Goal: Task Accomplishment & Management: Manage account settings

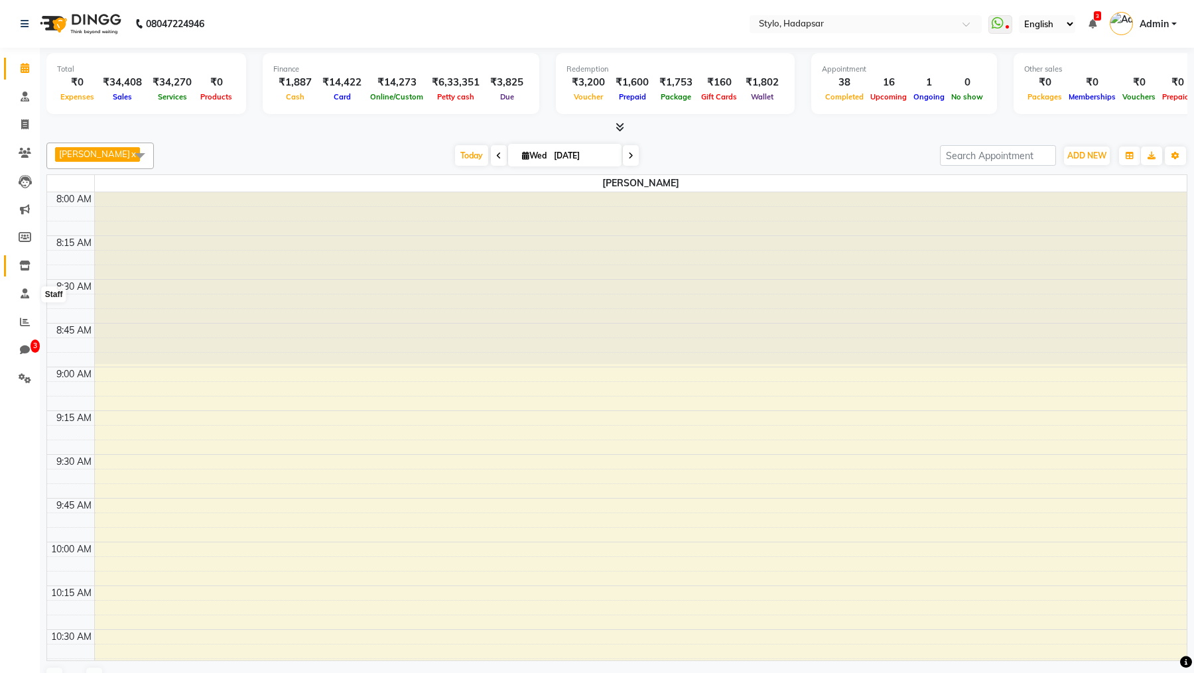
click at [23, 269] on icon at bounding box center [24, 266] width 11 height 10
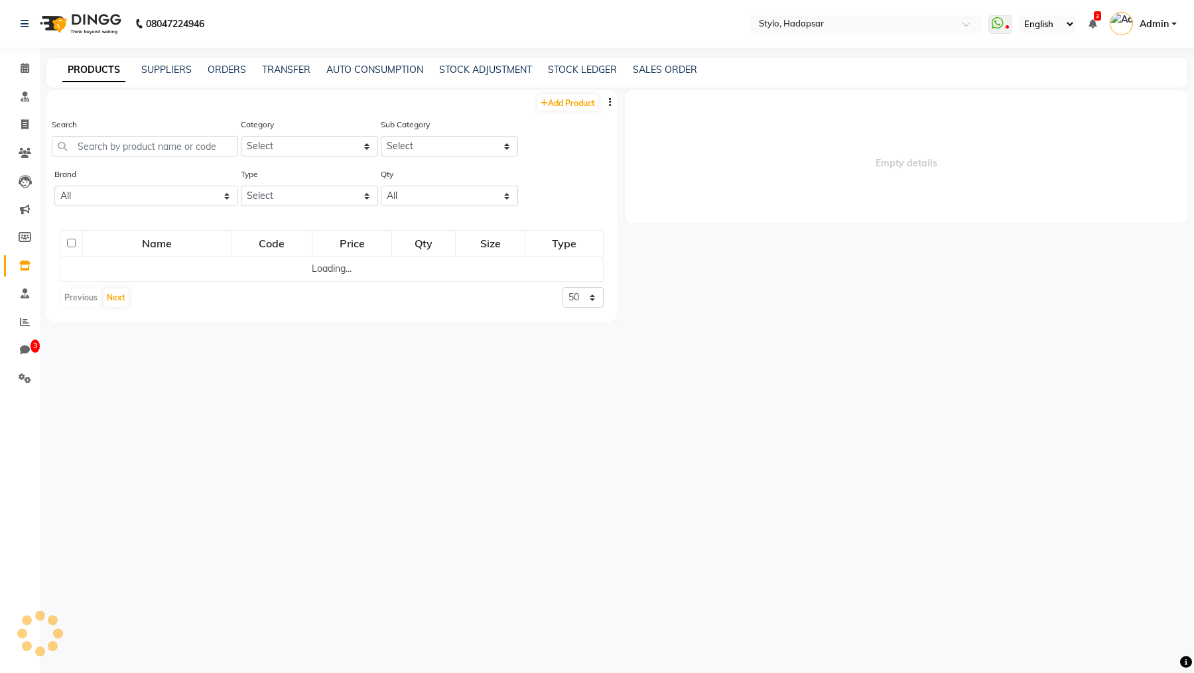
select select
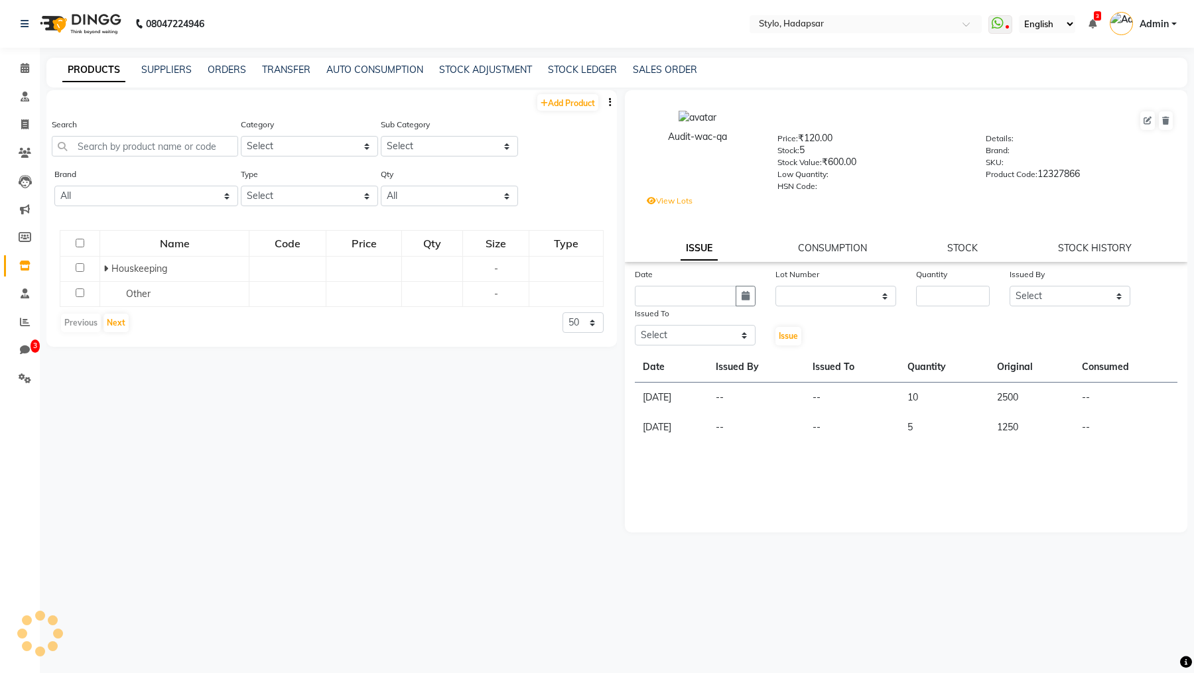
click at [1079, 241] on div "Audit-wac-qa Price: ₹120.00 Stock: 5 Stock Value: ₹600.00 Low Quantity: HSN Cod…" at bounding box center [906, 176] width 562 height 172
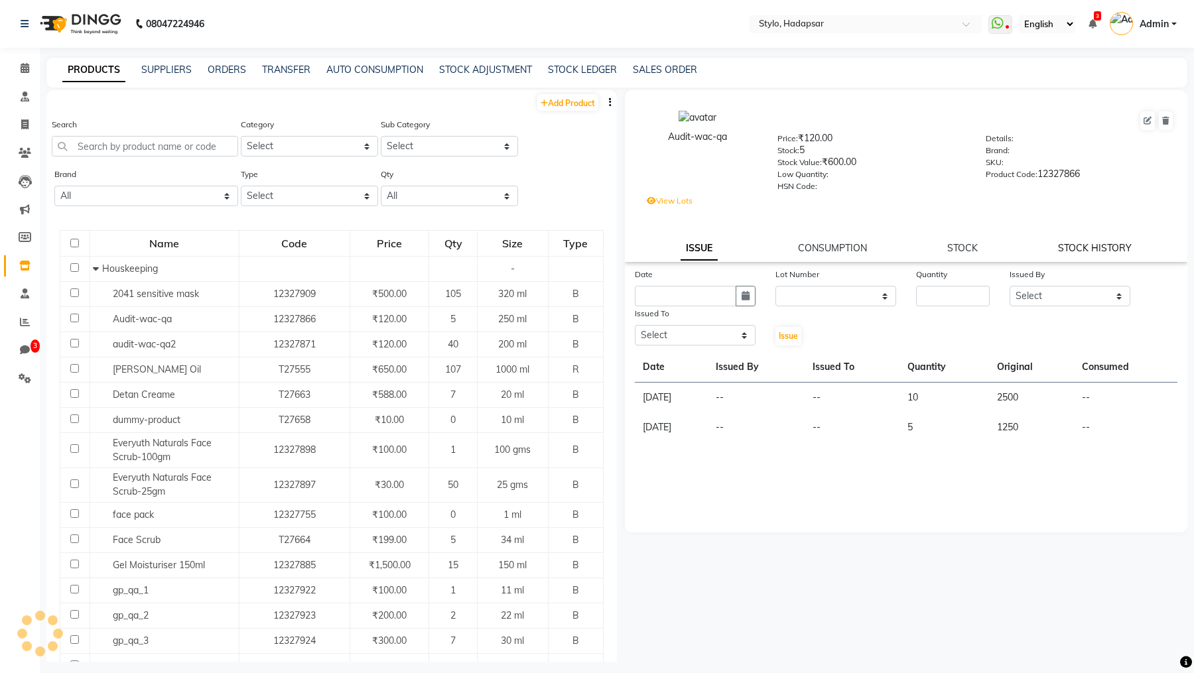
click at [1079, 243] on div "Audit-wac-qa Price: ₹120.00 Stock: 5 Stock Value: ₹600.00 Low Quantity: HSN Cod…" at bounding box center [906, 176] width 562 height 172
click at [1079, 243] on link "STOCK HISTORY" at bounding box center [1095, 248] width 74 height 12
select select "all"
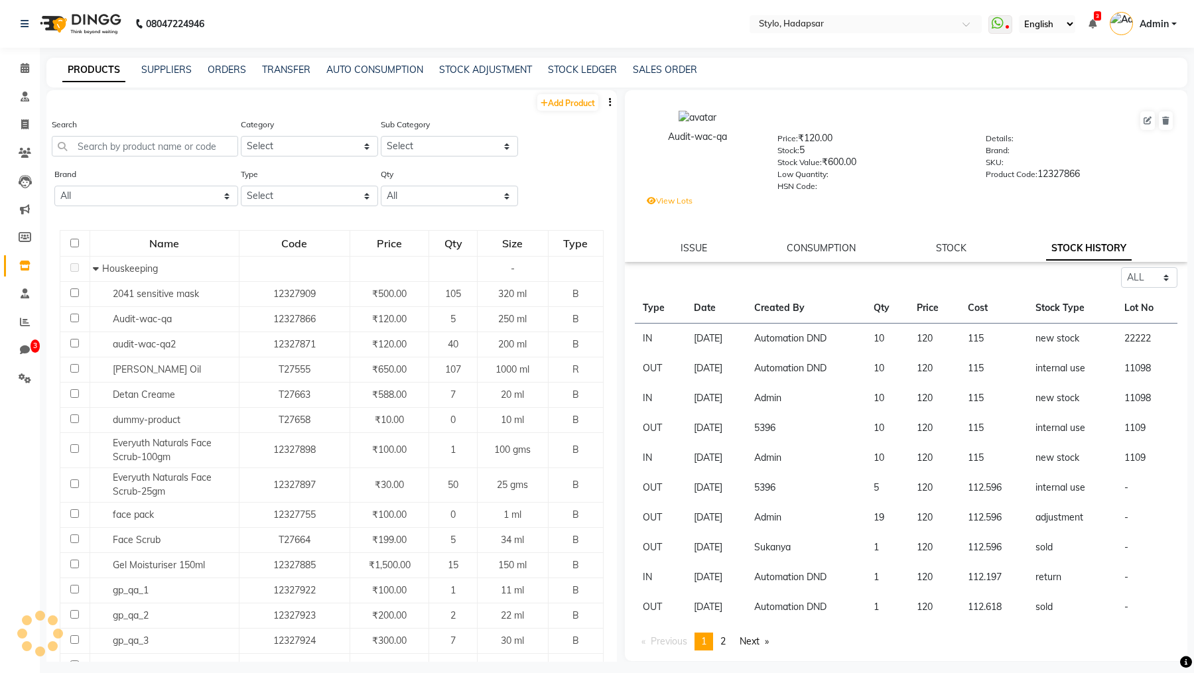
click at [963, 253] on link "STOCK" at bounding box center [951, 248] width 31 height 12
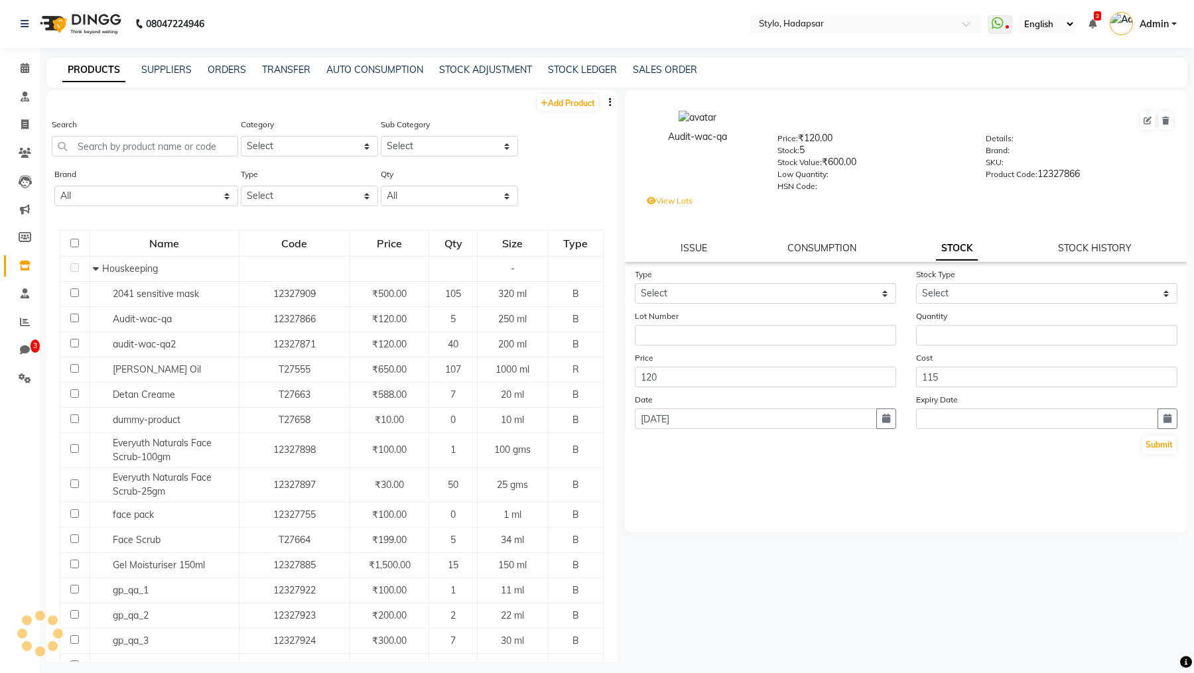
click at [943, 252] on link "STOCK" at bounding box center [957, 249] width 42 height 24
click at [777, 296] on select "Select In Out" at bounding box center [765, 293] width 261 height 21
select select "out"
select select
click at [1084, 254] on link "STOCK HISTORY" at bounding box center [1095, 248] width 74 height 12
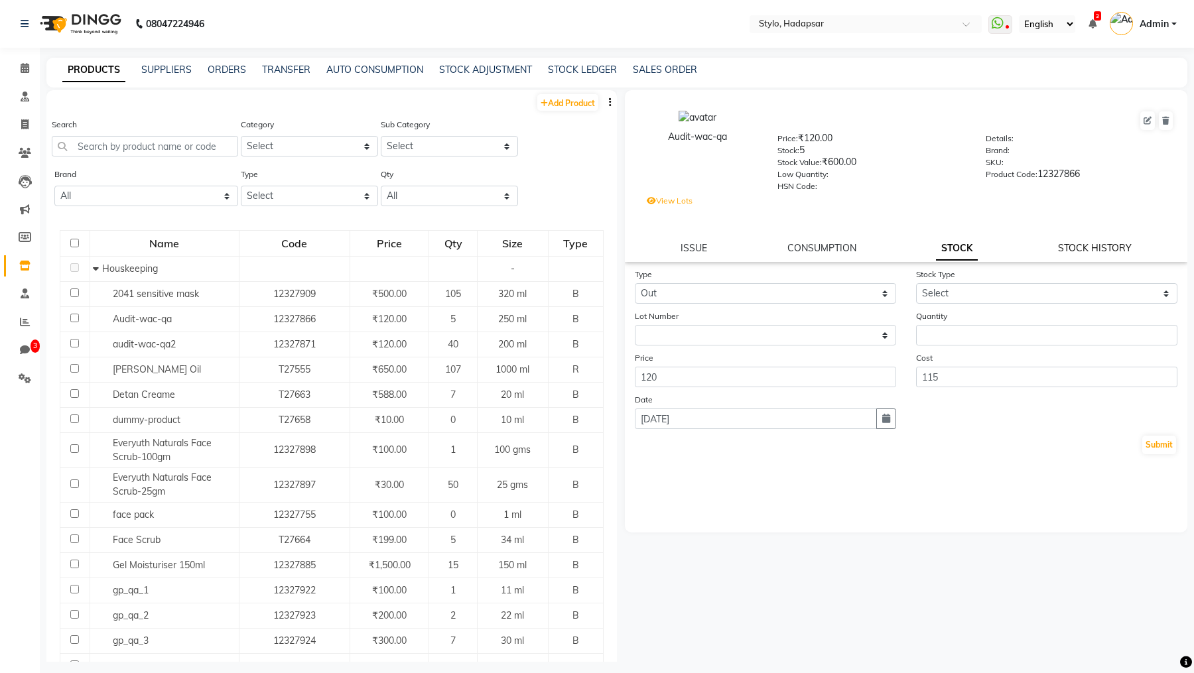
select select "all"
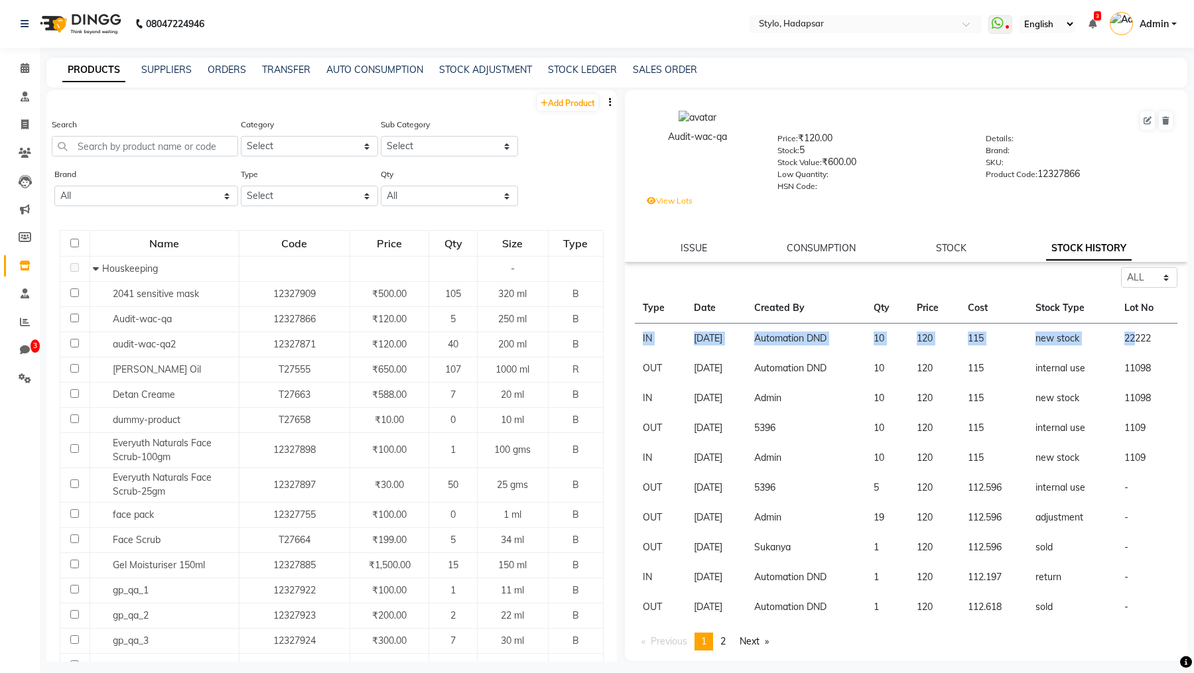
drag, startPoint x: 641, startPoint y: 338, endPoint x: 1139, endPoint y: 347, distance: 497.5
click at [1139, 347] on tr "IN [DATE] Automation DND 10 120 115 new stock 22222" at bounding box center [906, 339] width 543 height 31
click at [947, 257] on div "Audit-wac-qa Price: ₹120.00 Stock: 5 Stock Value: ₹600.00 Low Quantity: HSN Cod…" at bounding box center [906, 176] width 562 height 172
click at [951, 251] on link "STOCK" at bounding box center [951, 248] width 31 height 12
select select "in"
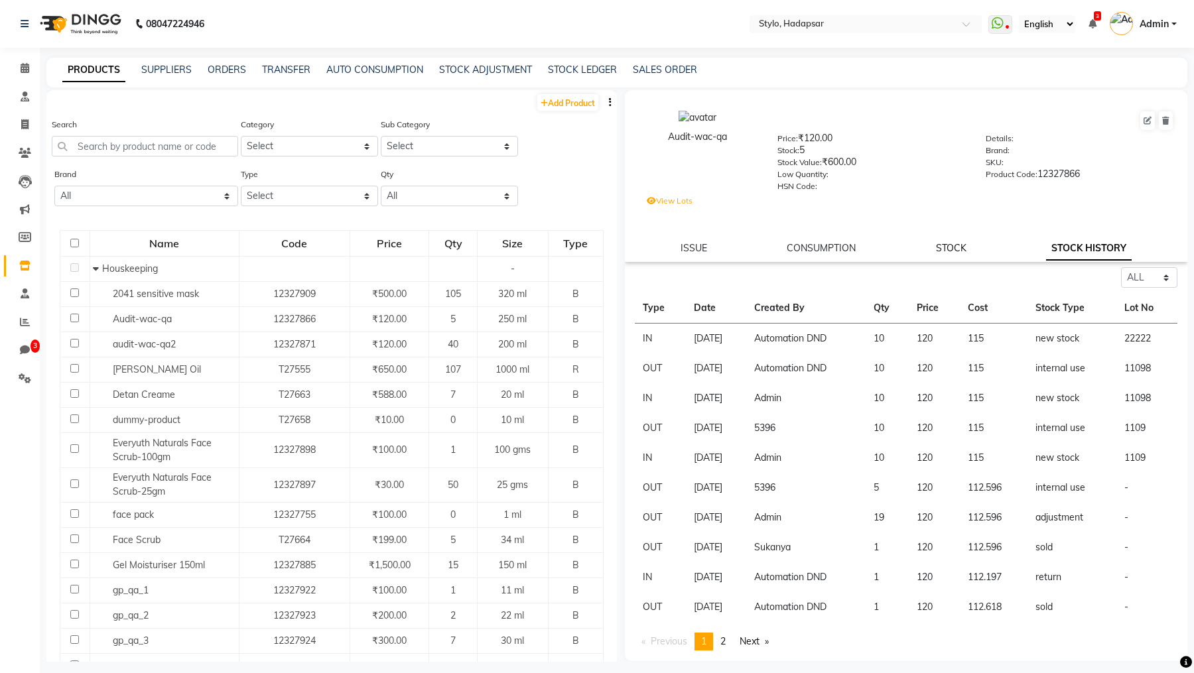
select select
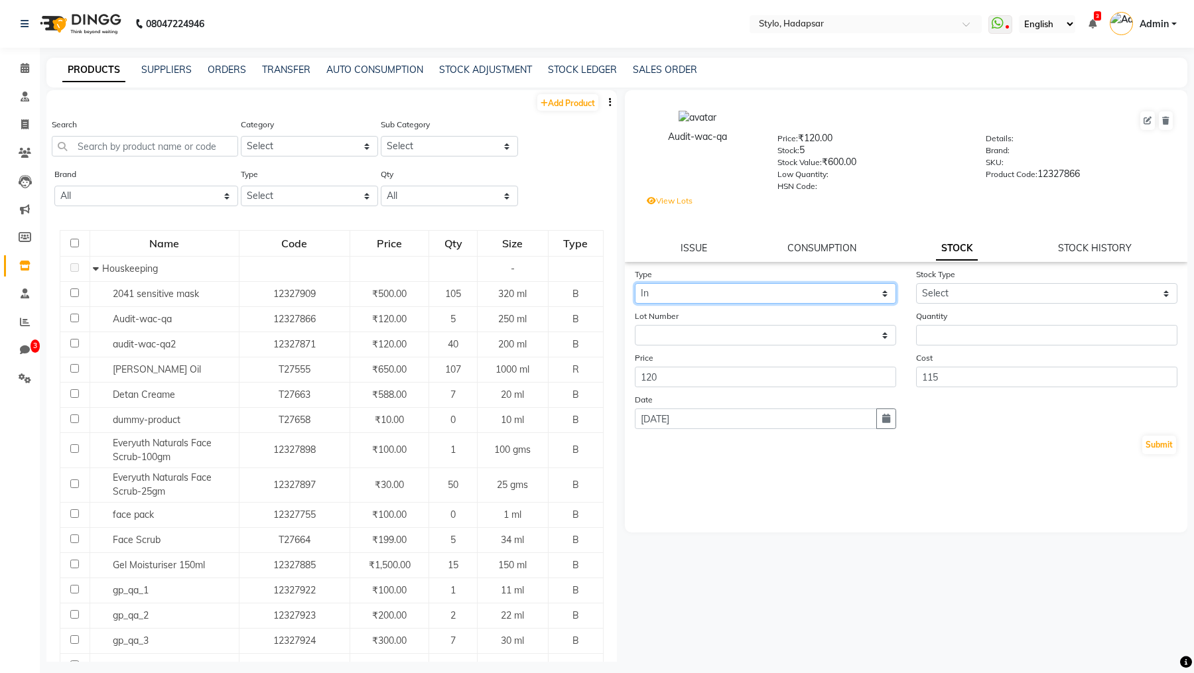
click at [680, 298] on select "Select In Out" at bounding box center [765, 293] width 261 height 21
select select "out"
drag, startPoint x: 976, startPoint y: 285, endPoint x: 970, endPoint y: 298, distance: 15.2
click at [976, 287] on div "Stock Type Select Internal Use Damaged Expired Adjustment Return Other" at bounding box center [1046, 285] width 281 height 36
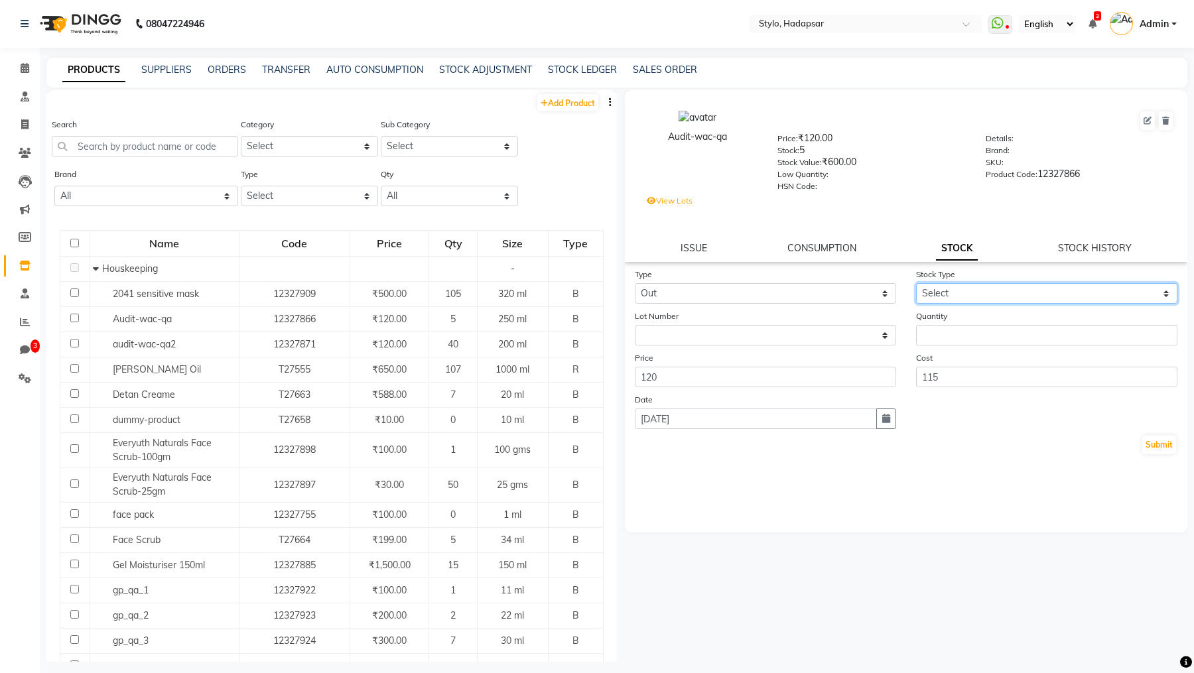
click at [970, 298] on select "Select Internal Use Damaged Expired Adjustment Return Other" at bounding box center [1046, 293] width 261 height 21
select select "internal use"
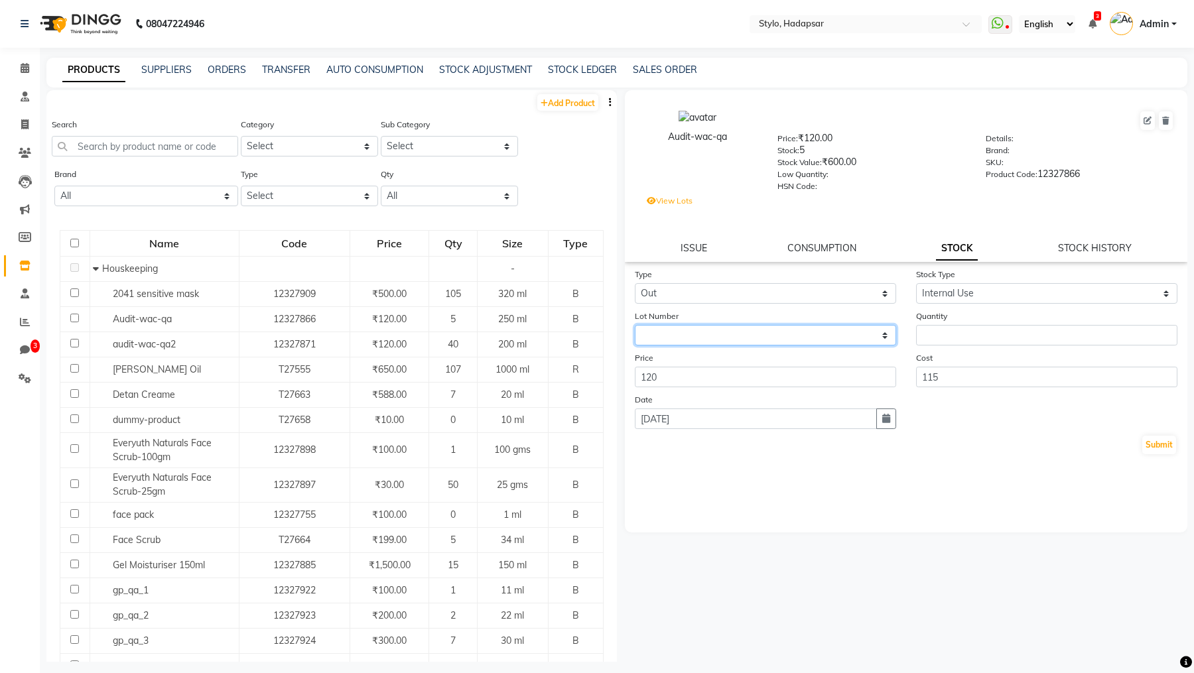
click at [728, 339] on select "None 22222 /" at bounding box center [765, 335] width 261 height 21
select select "2835"
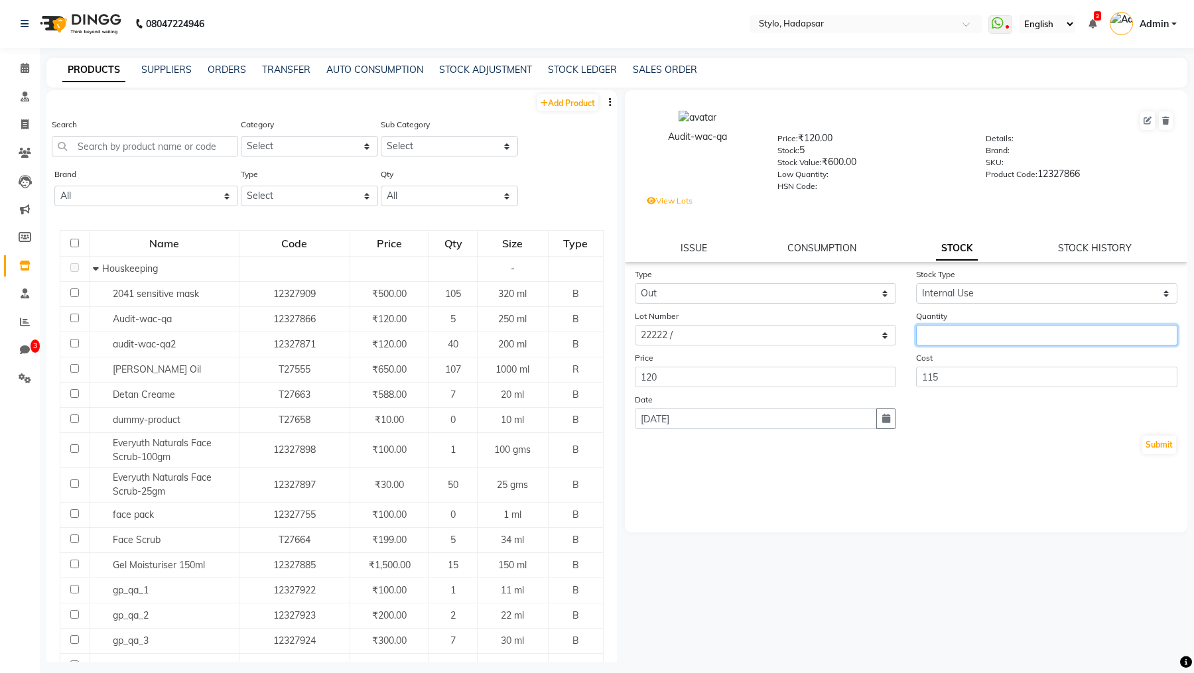
click at [948, 333] on input "number" at bounding box center [1046, 335] width 261 height 21
type input "10"
click at [1152, 446] on button "Submit" at bounding box center [1159, 445] width 34 height 19
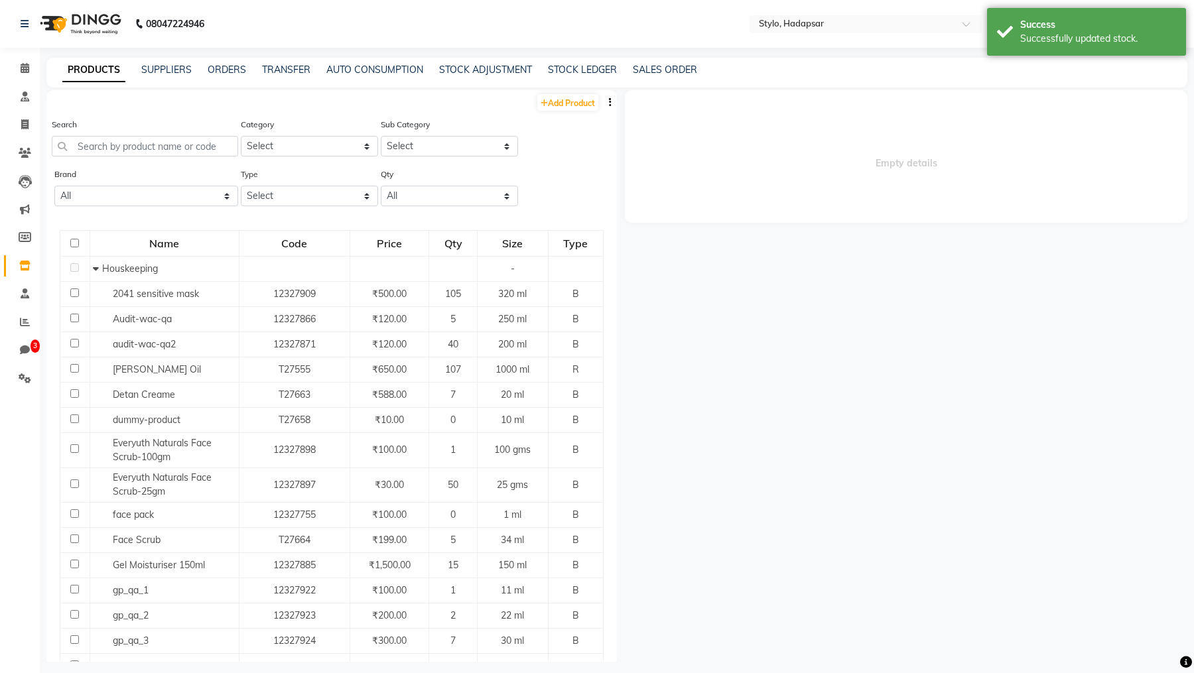
select select
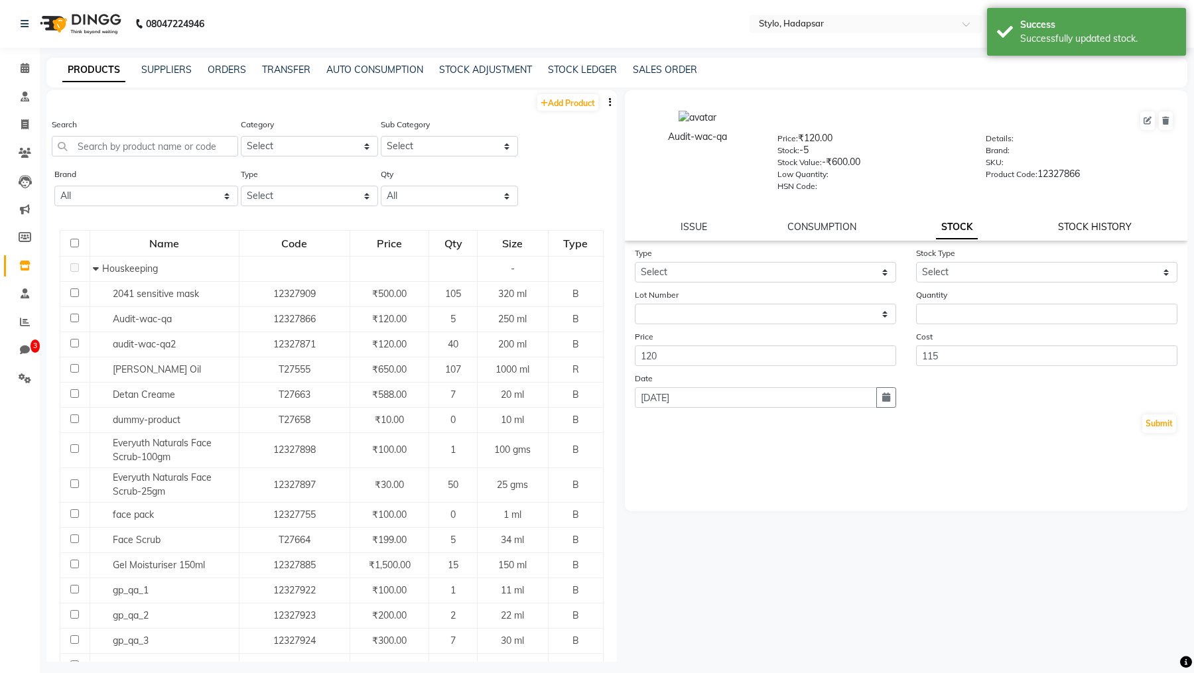
click at [1094, 224] on link "STOCK HISTORY" at bounding box center [1095, 227] width 74 height 12
select select "all"
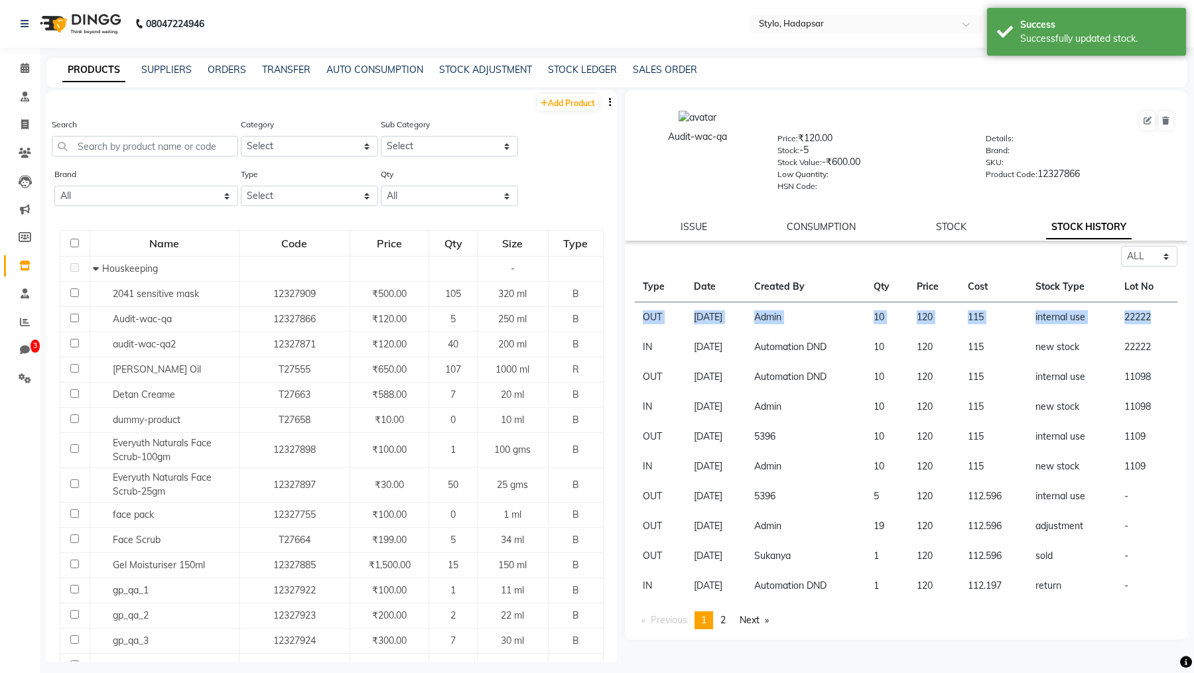
drag, startPoint x: 642, startPoint y: 318, endPoint x: 1164, endPoint y: 318, distance: 521.9
click at [1164, 318] on tr "OUT [DATE] Admin 10 120 115 internal use 22222" at bounding box center [906, 317] width 543 height 31
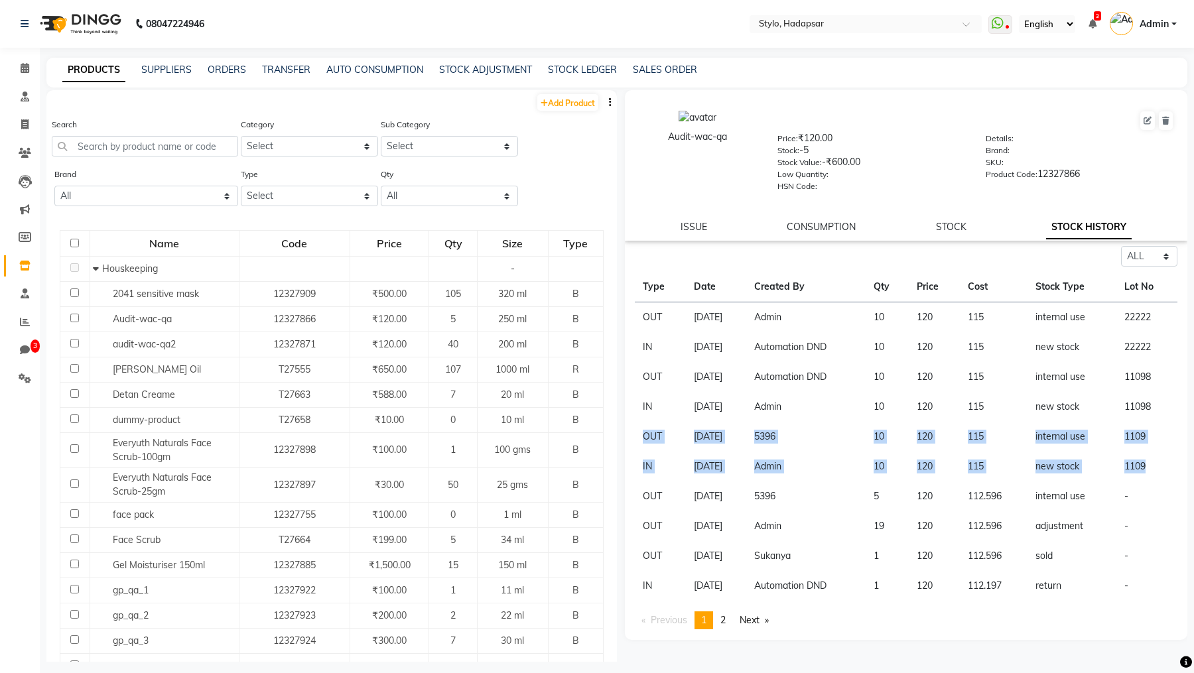
drag, startPoint x: 638, startPoint y: 434, endPoint x: 1167, endPoint y: 464, distance: 529.4
click at [1167, 464] on tbody "OUT [DATE] Admin 10 120 115 internal use 22222 IN [DATE] Automation DND 10 120 …" at bounding box center [906, 451] width 543 height 299
click at [799, 440] on td "5396" at bounding box center [805, 437] width 119 height 30
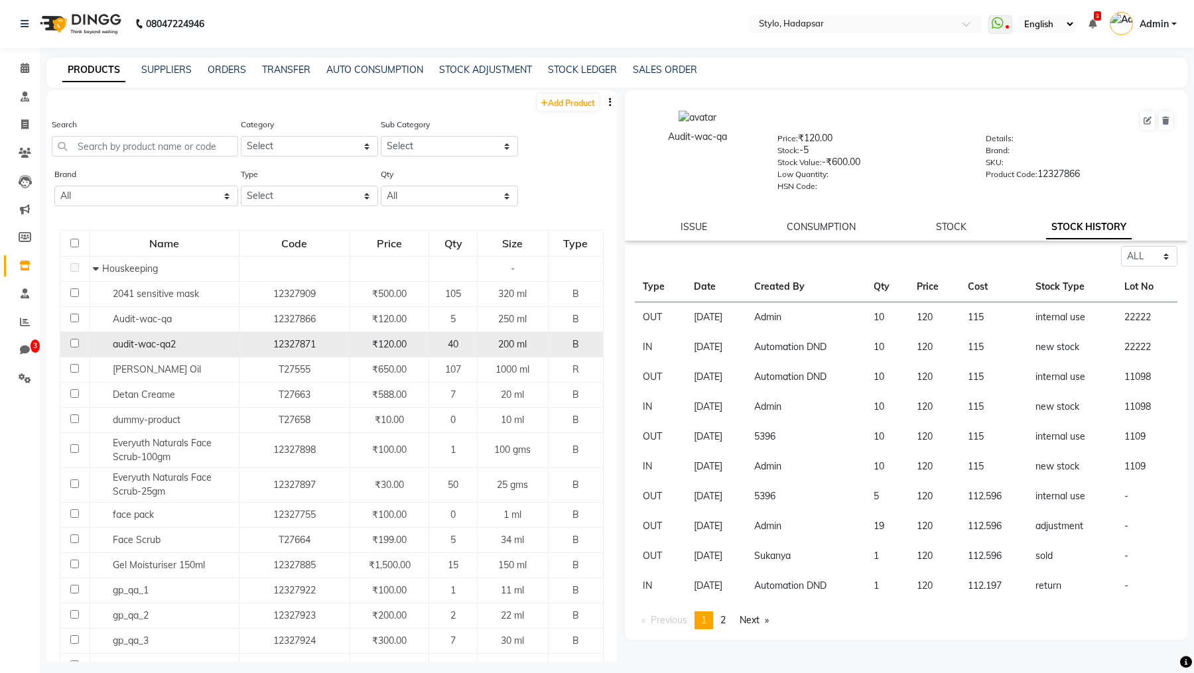
click at [131, 335] on td "audit-wac-qa2" at bounding box center [164, 344] width 149 height 25
click at [143, 341] on span "audit-wac-qa2" at bounding box center [144, 344] width 63 height 12
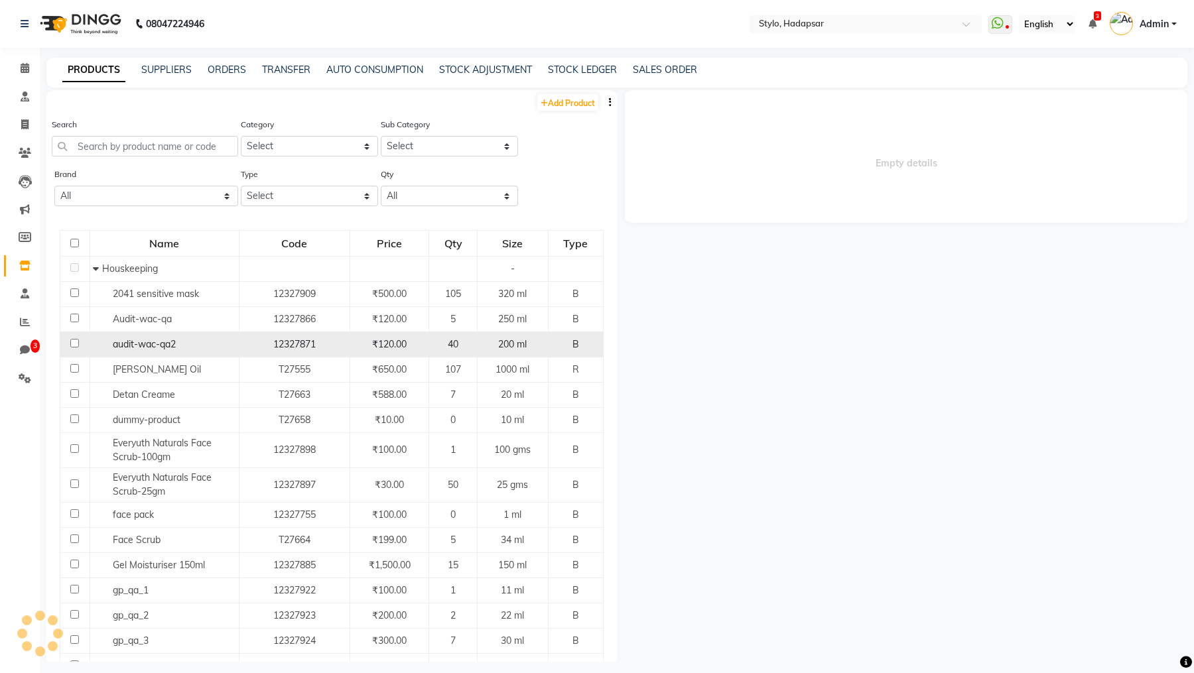
select select "all"
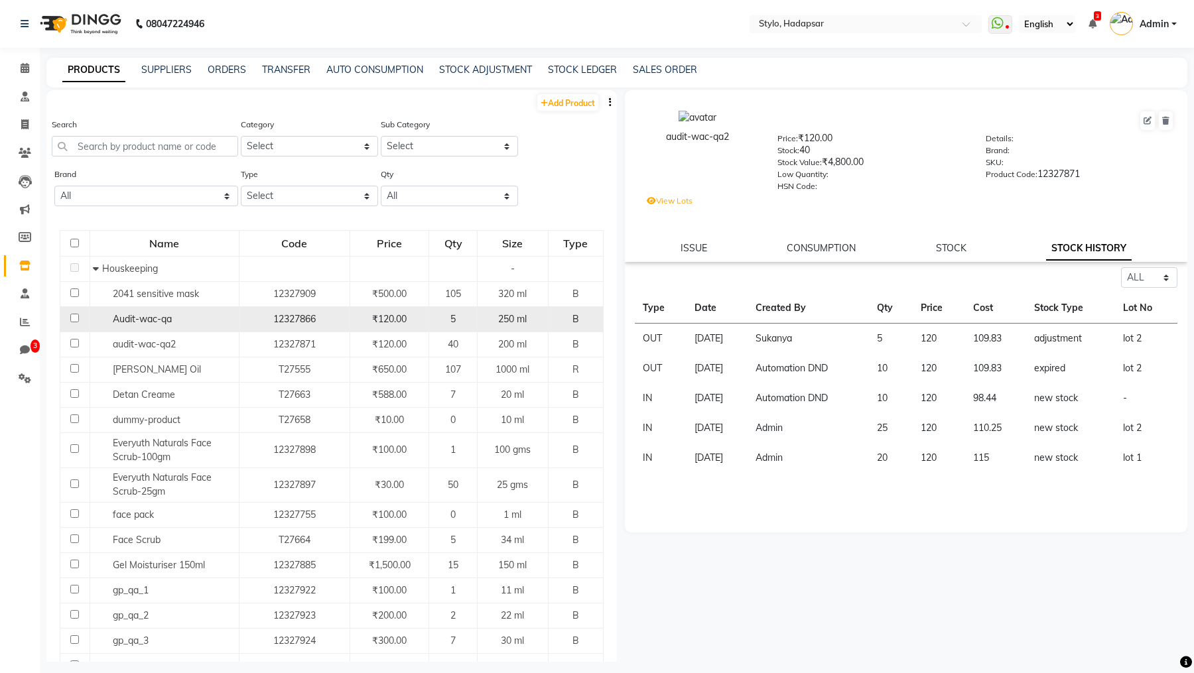
click at [117, 316] on span "Audit-wac-qa" at bounding box center [142, 319] width 59 height 12
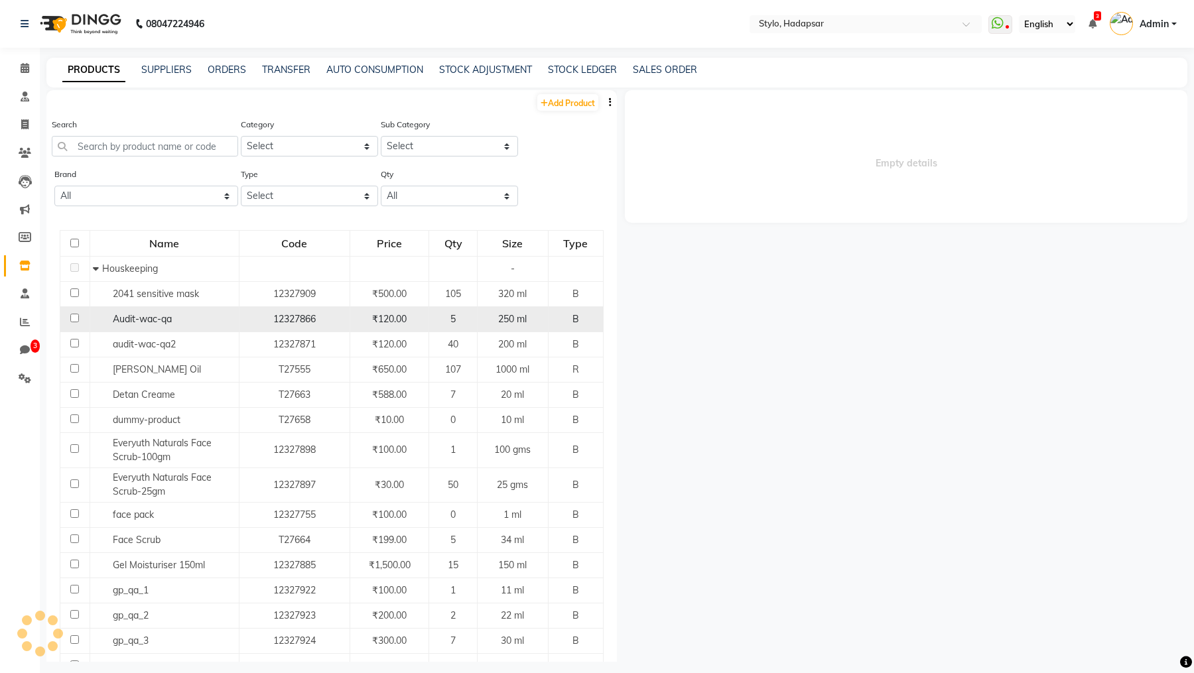
select select "all"
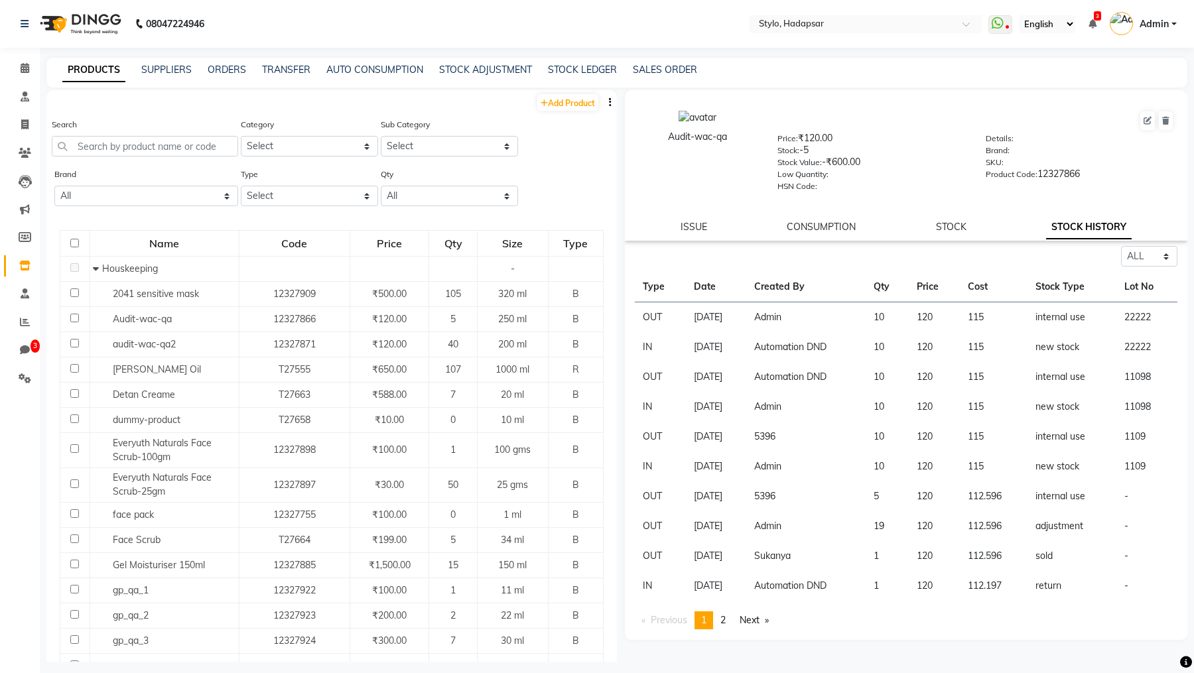
click at [799, 440] on td "5396" at bounding box center [805, 437] width 119 height 30
copy td "5396"
click at [23, 285] on link "Staff" at bounding box center [20, 294] width 32 height 22
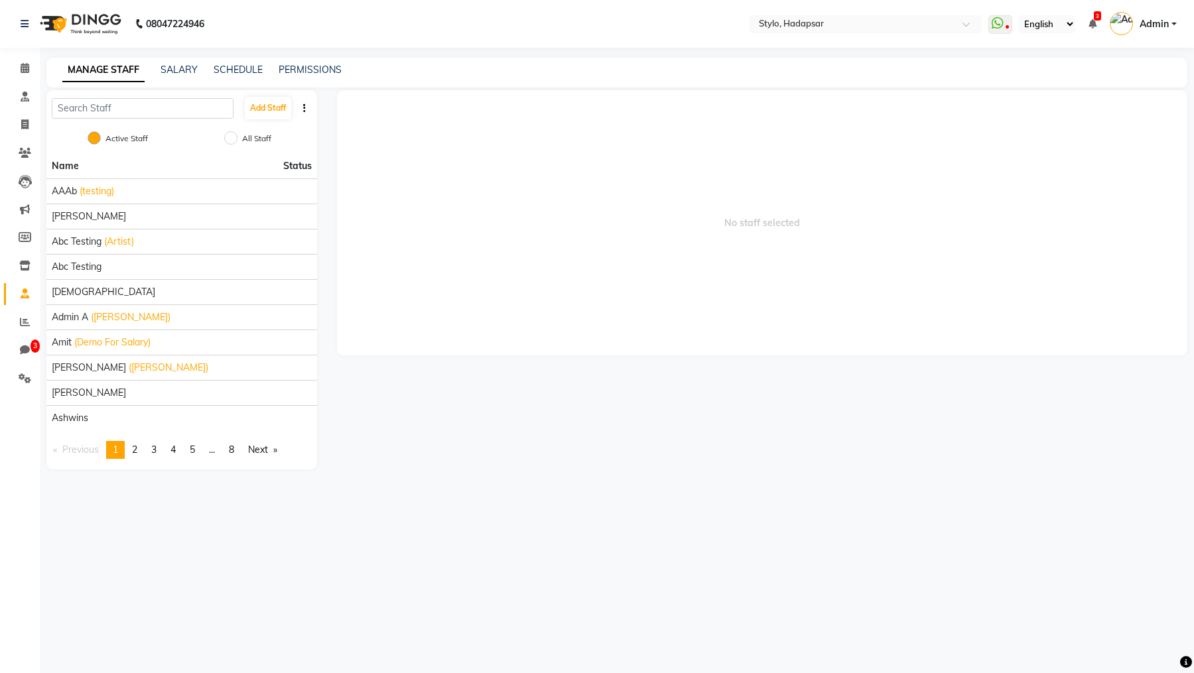
click at [203, 79] on div "MANAGE STAFF SALARY SCHEDULE PERMISSIONS" at bounding box center [616, 73] width 1141 height 30
click at [190, 76] on div "SALARY" at bounding box center [178, 70] width 37 height 14
click at [178, 64] on link "SALARY" at bounding box center [178, 70] width 37 height 12
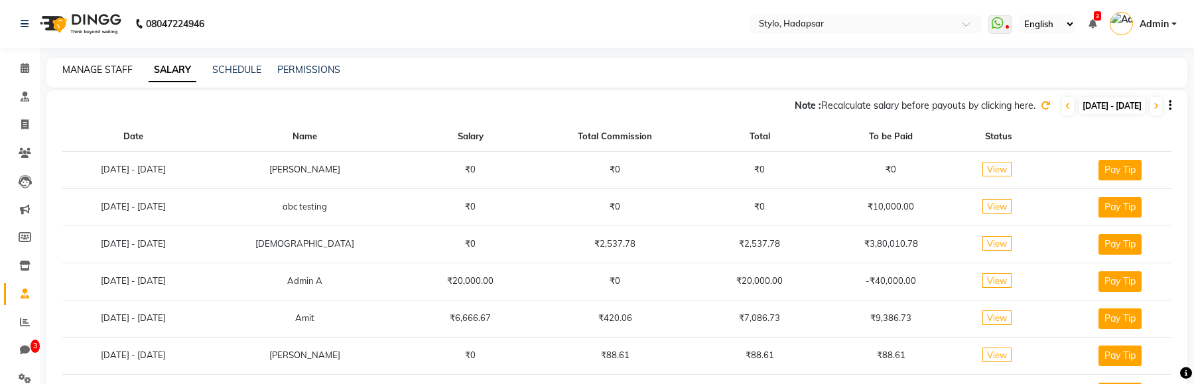
click at [99, 74] on link "MANAGE STAFF" at bounding box center [97, 70] width 70 height 12
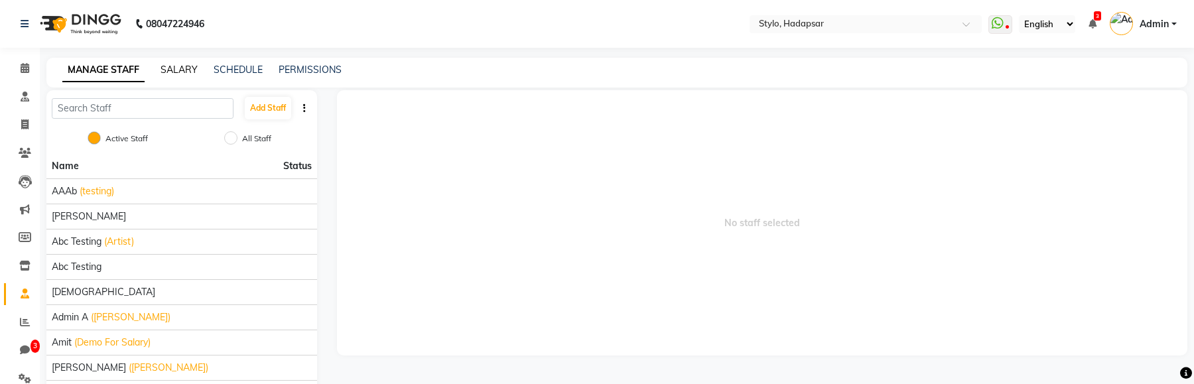
click at [170, 68] on link "SALARY" at bounding box center [178, 70] width 37 height 12
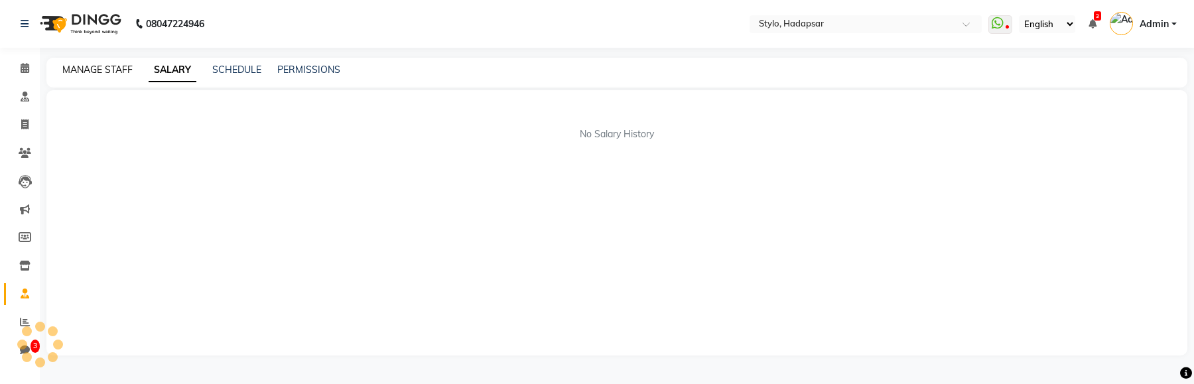
click at [101, 70] on link "MANAGE STAFF" at bounding box center [97, 70] width 70 height 12
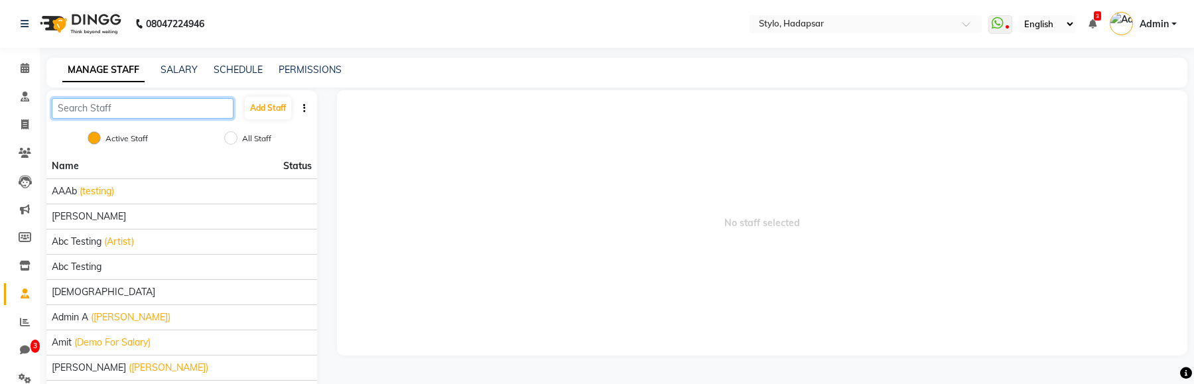
click at [86, 106] on input "text" at bounding box center [143, 108] width 182 height 21
paste input "5396"
type input "5396"
click at [28, 269] on icon at bounding box center [24, 266] width 11 height 10
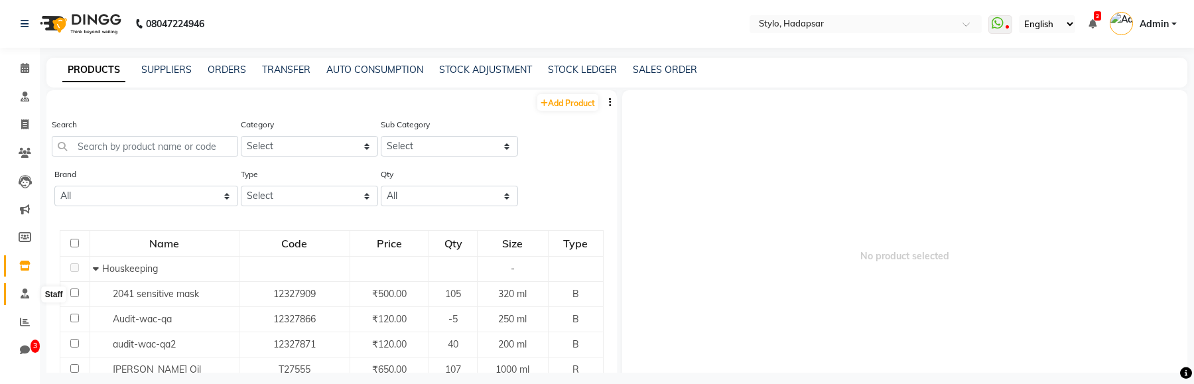
click at [23, 292] on icon at bounding box center [25, 293] width 9 height 10
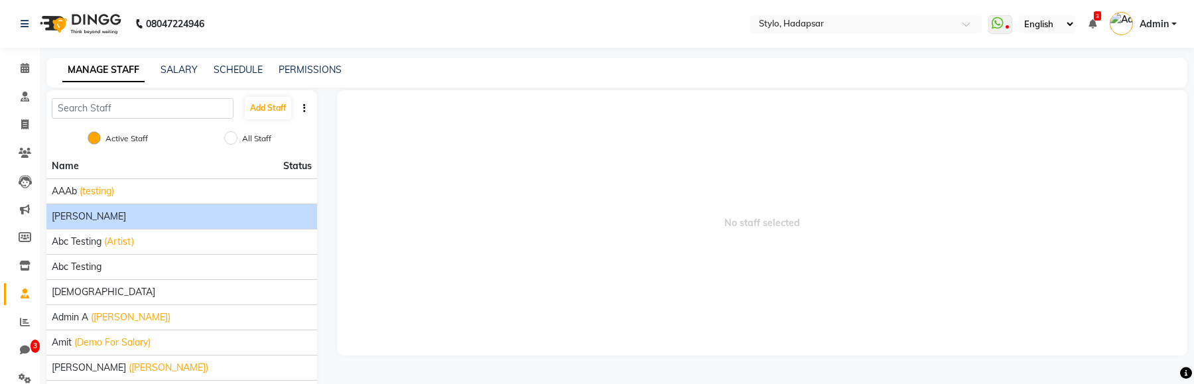
click at [67, 218] on span "[PERSON_NAME]" at bounding box center [89, 217] width 74 height 14
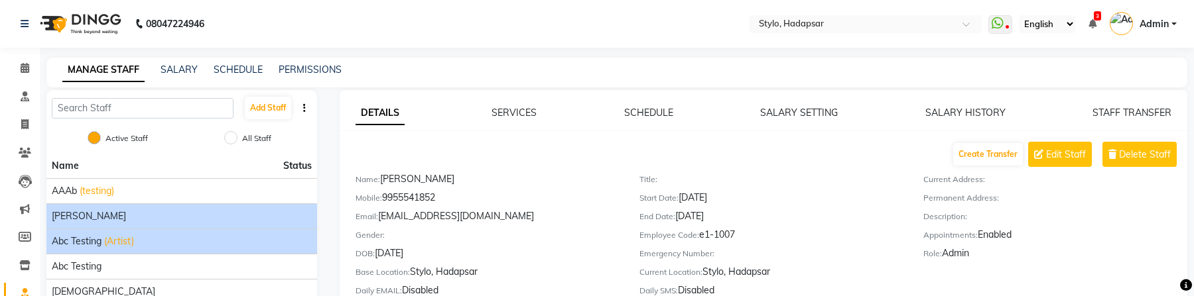
click at [73, 244] on span "abc testing" at bounding box center [77, 242] width 50 height 14
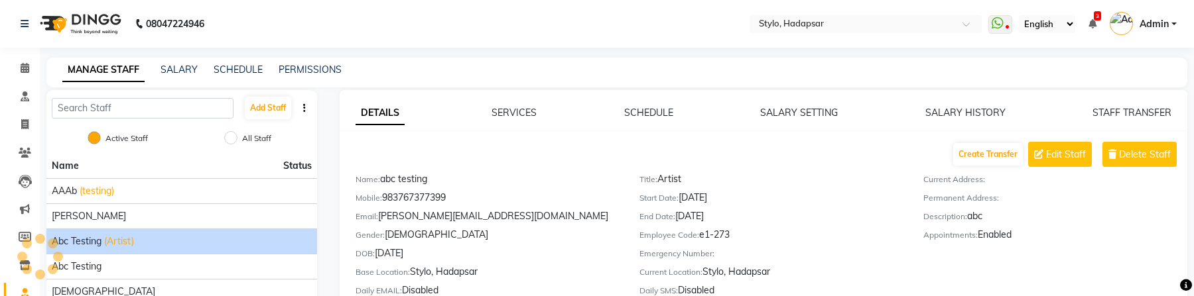
click at [72, 239] on span "abc testing" at bounding box center [77, 242] width 50 height 14
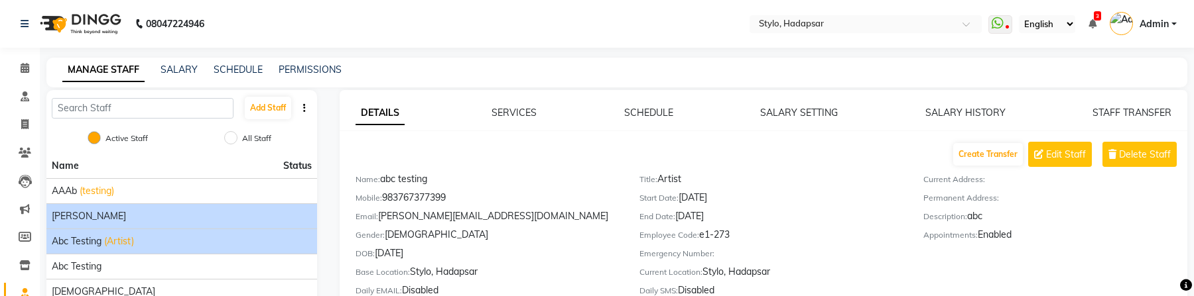
click at [74, 216] on span "[PERSON_NAME]" at bounding box center [89, 217] width 74 height 14
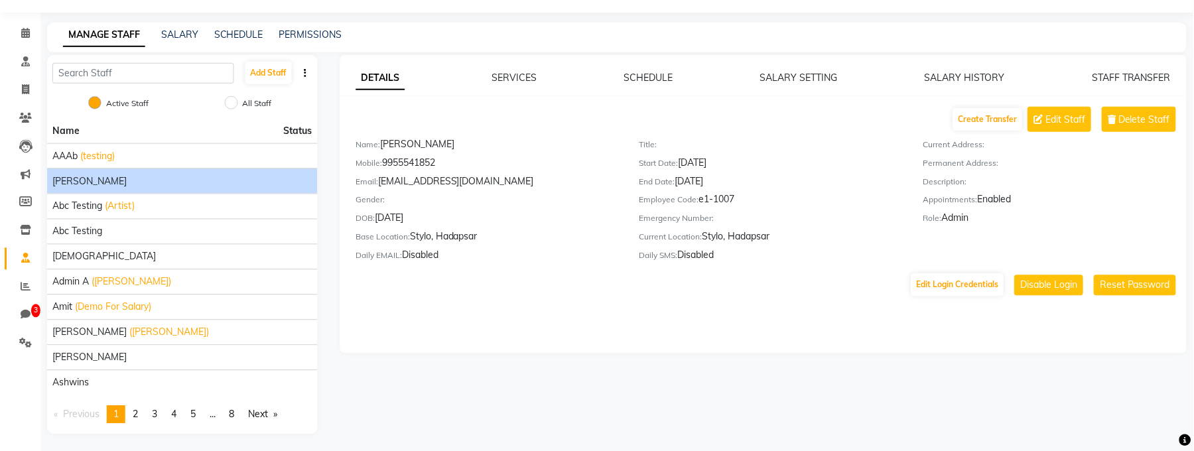
scroll to position [36, 0]
drag, startPoint x: 755, startPoint y: 177, endPoint x: 650, endPoint y: 160, distance: 106.1
click at [650, 160] on div "Title: Start Date: [DATE] End Date: [DATE] Employee Code: e1-1007 Emergency Num…" at bounding box center [771, 202] width 284 height 130
click at [1053, 121] on span "Edit Staff" at bounding box center [1066, 119] width 40 height 14
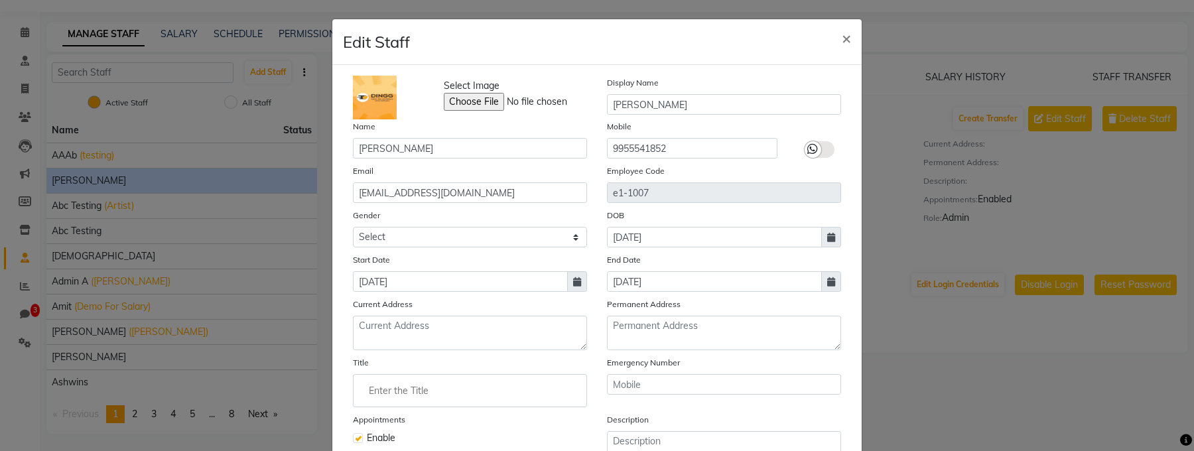
scroll to position [5, 0]
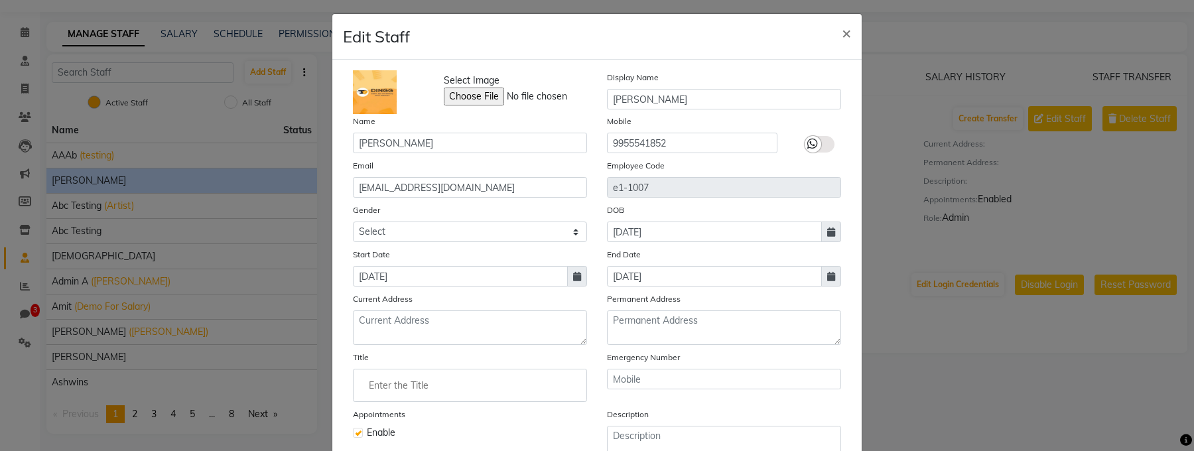
click at [826, 279] on span at bounding box center [831, 276] width 20 height 21
select select "7"
select select "2025"
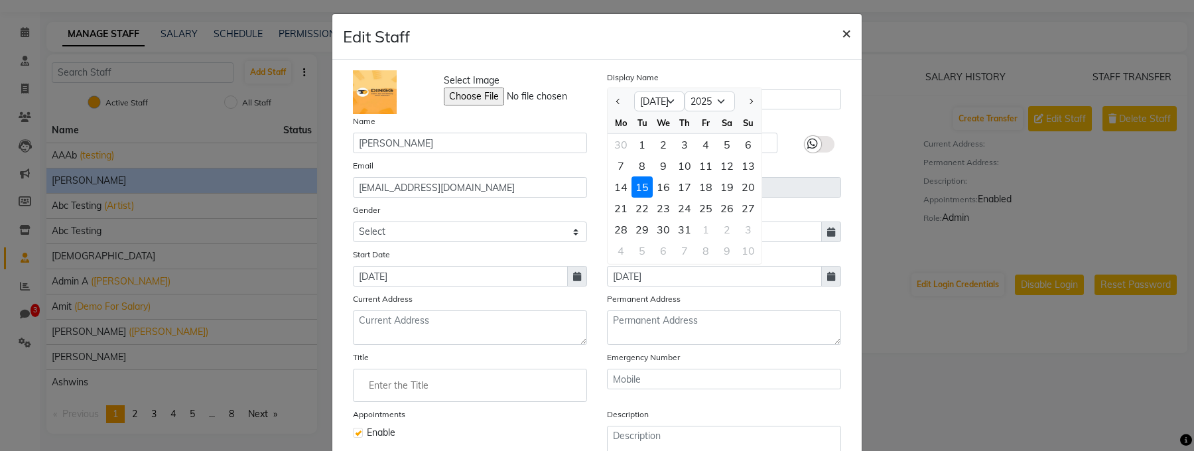
click at [846, 31] on span "×" at bounding box center [846, 33] width 9 height 20
checkbox input "false"
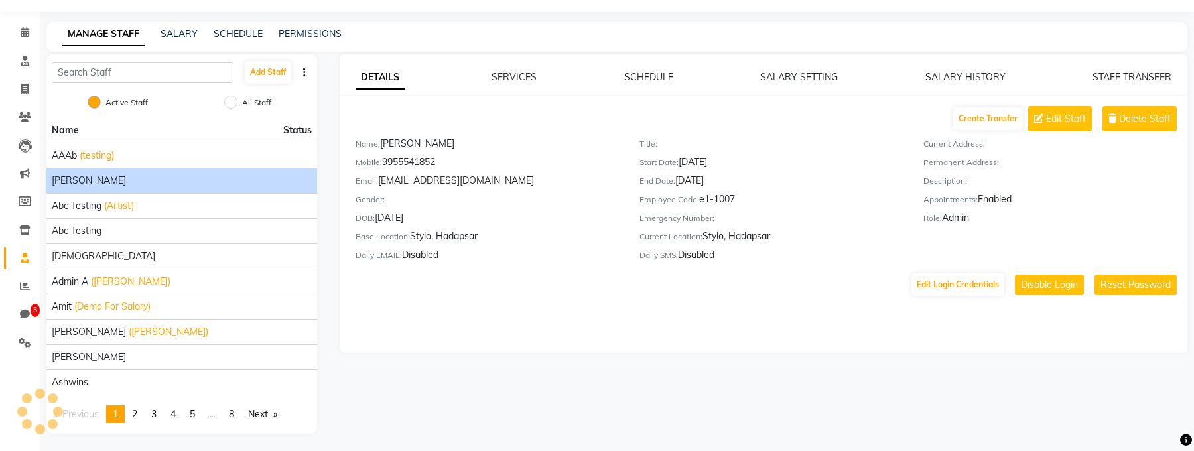
drag, startPoint x: 700, startPoint y: 196, endPoint x: 743, endPoint y: 201, distance: 42.7
click at [743, 201] on div "Employee Code: e1-1007" at bounding box center [771, 201] width 264 height 19
copy div "e1-1007"
click at [938, 291] on button "Edit Login Credentials" at bounding box center [957, 284] width 93 height 23
select select "1"
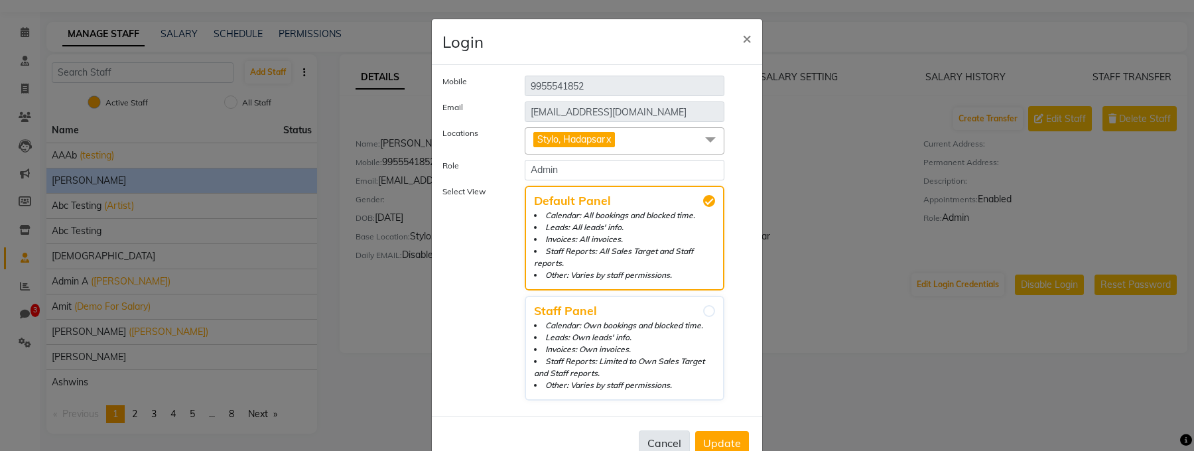
click at [658, 436] on button "Cancel" at bounding box center [664, 442] width 51 height 25
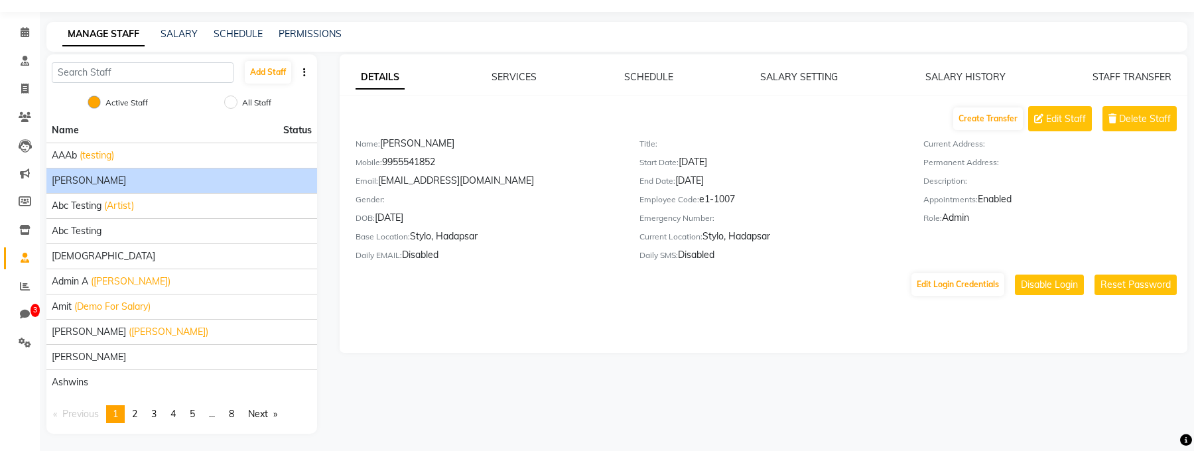
click at [706, 202] on div "Employee Code: e1-1007" at bounding box center [771, 201] width 264 height 19
drag, startPoint x: 699, startPoint y: 201, endPoint x: 756, endPoint y: 201, distance: 57.0
click at [756, 201] on div "Employee Code: e1-1007" at bounding box center [771, 201] width 264 height 19
drag, startPoint x: 702, startPoint y: 200, endPoint x: 745, endPoint y: 197, distance: 43.2
click at [745, 197] on div "Employee Code: e1-1007" at bounding box center [771, 201] width 264 height 19
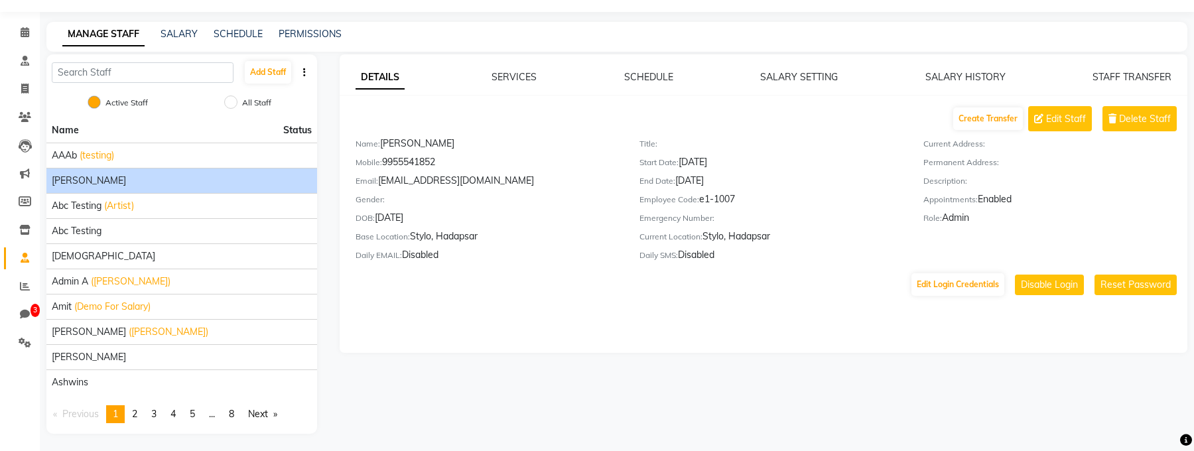
copy div "e1-1007"
click at [1123, 294] on button "Reset Password" at bounding box center [1135, 285] width 82 height 21
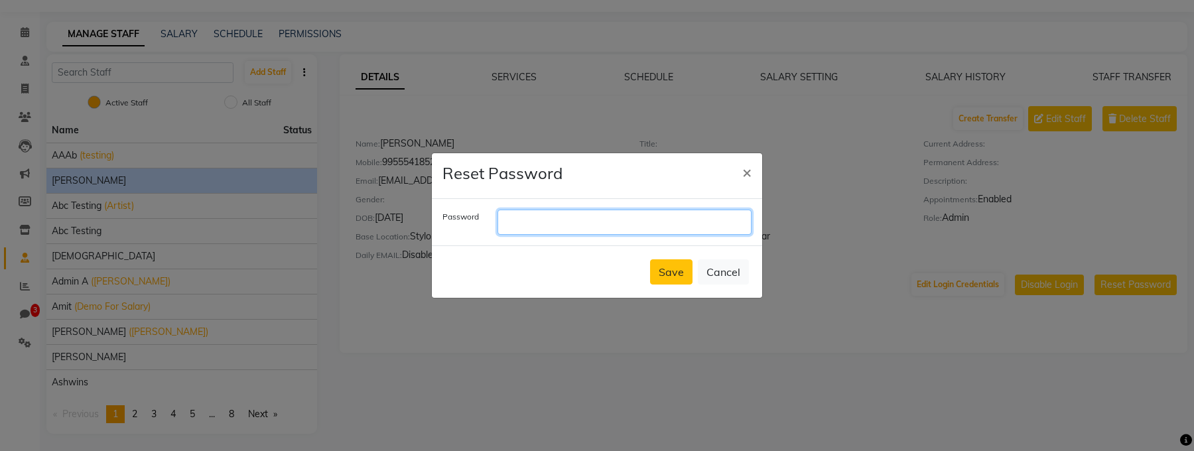
click at [585, 221] on input "text" at bounding box center [624, 222] width 254 height 25
type input "dingg"
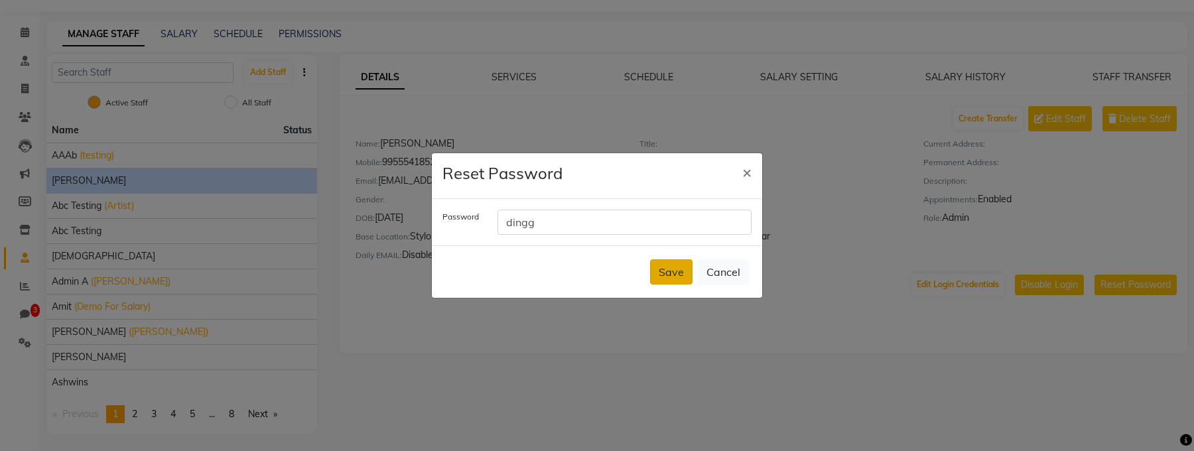
click at [676, 273] on button "Save" at bounding box center [671, 271] width 42 height 25
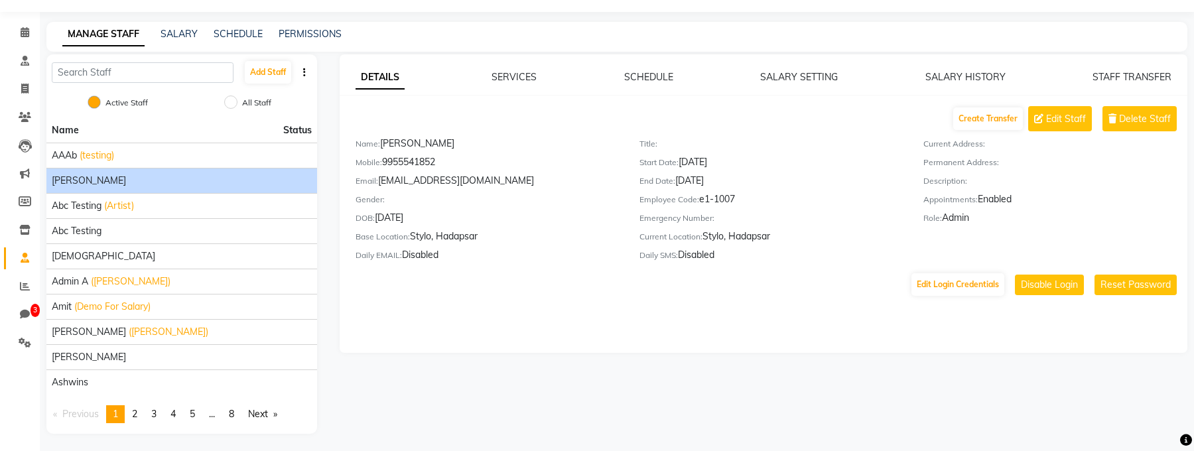
scroll to position [0, 0]
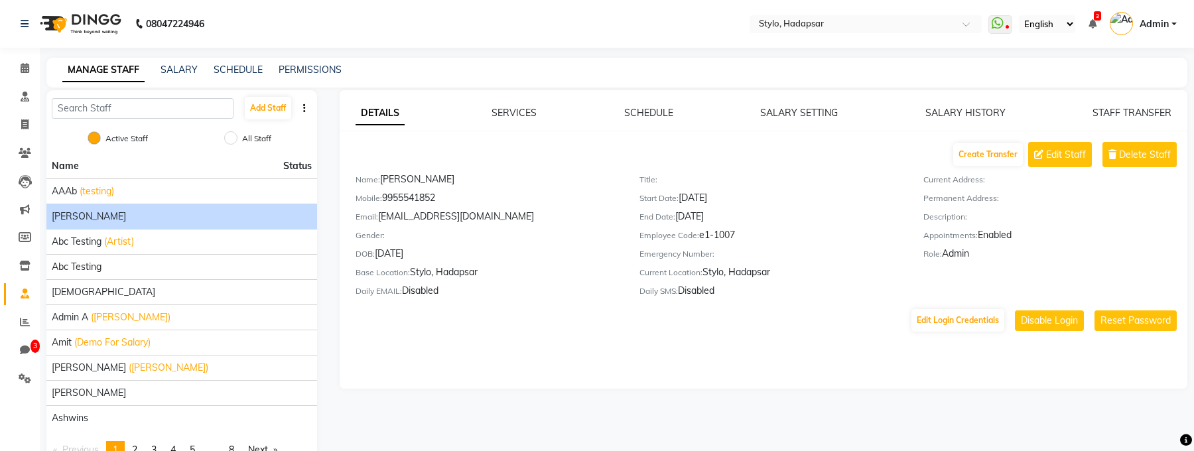
click at [1160, 25] on span "Admin" at bounding box center [1153, 24] width 29 height 14
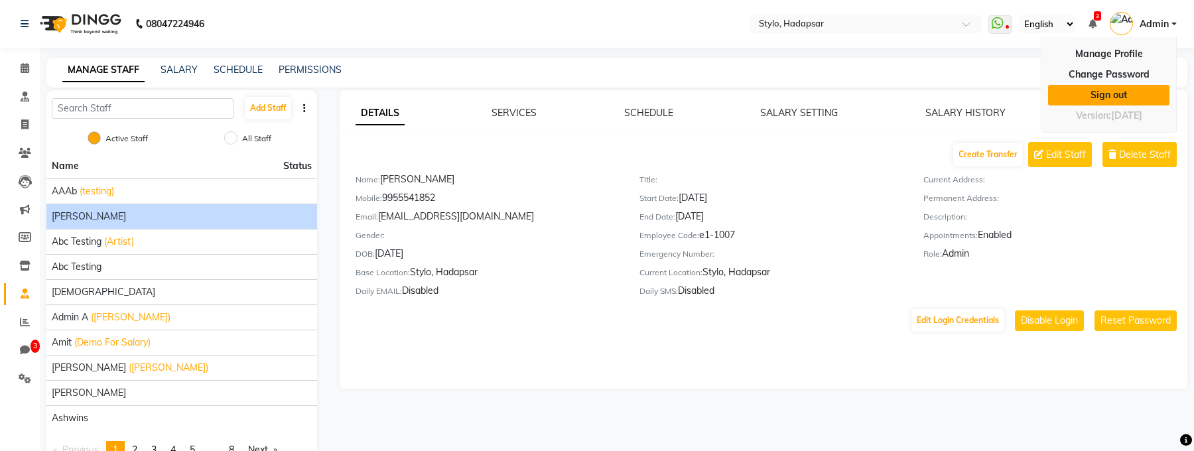
click at [1093, 101] on link "Sign out" at bounding box center [1108, 95] width 121 height 21
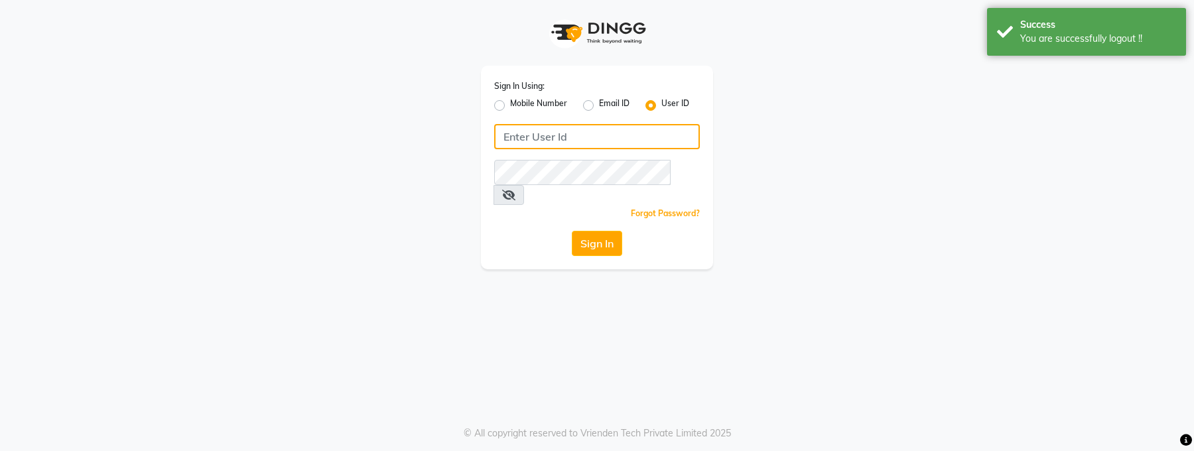
click at [566, 133] on input "Username" at bounding box center [597, 136] width 206 height 25
paste input "e1-1007"
type input "e1-1007"
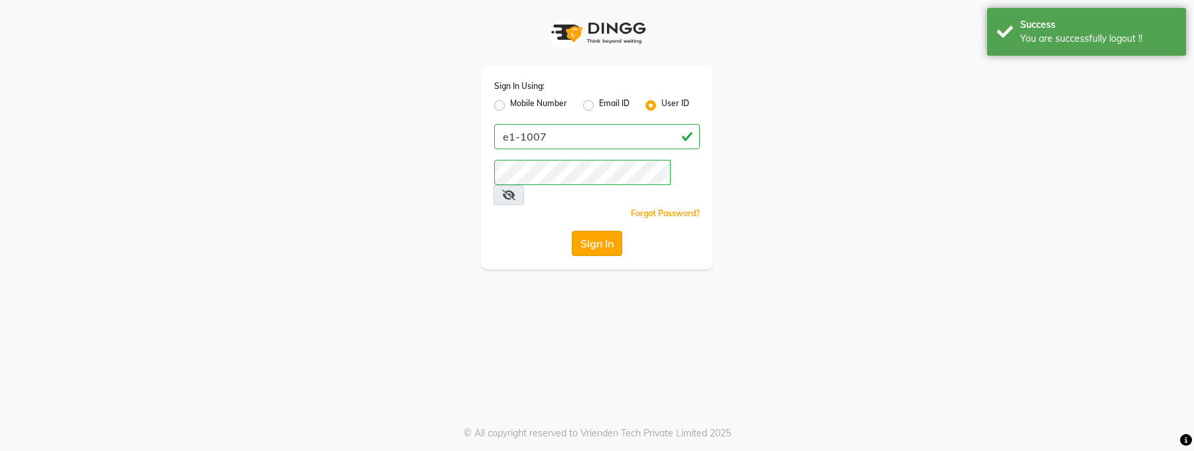
click at [597, 231] on button "Sign In" at bounding box center [597, 243] width 50 height 25
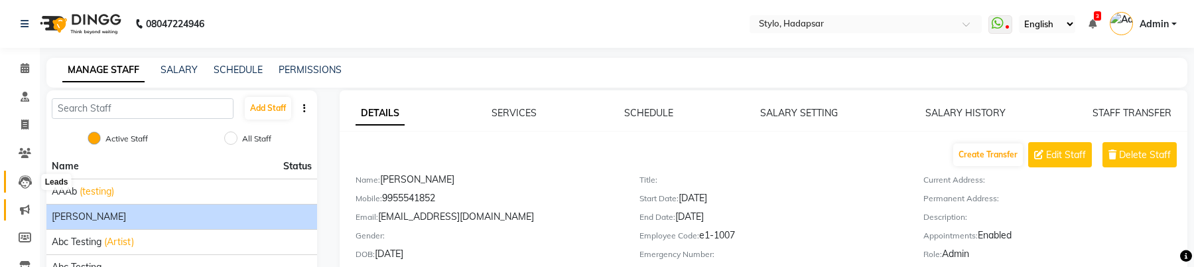
click at [21, 178] on icon at bounding box center [25, 181] width 13 height 13
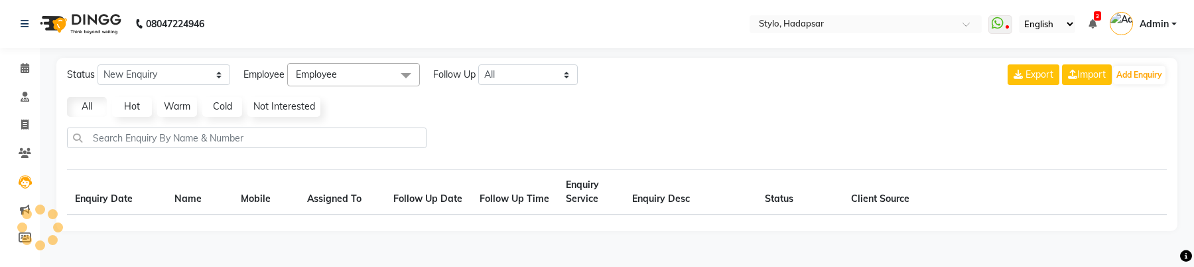
scroll to position [153, 0]
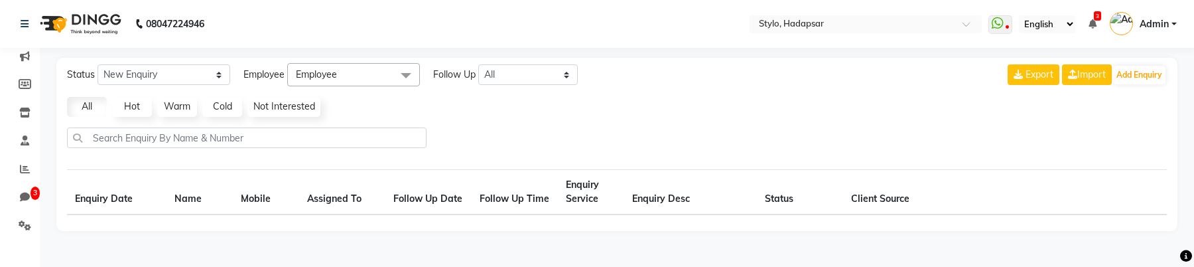
select select "10"
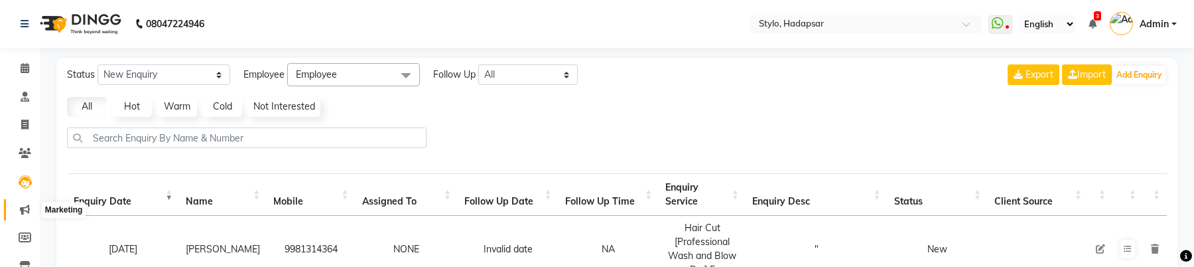
scroll to position [0, 0]
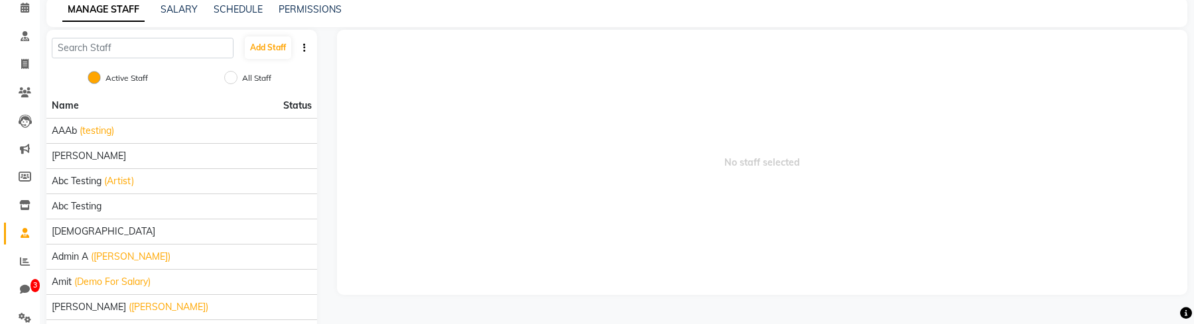
scroll to position [162, 0]
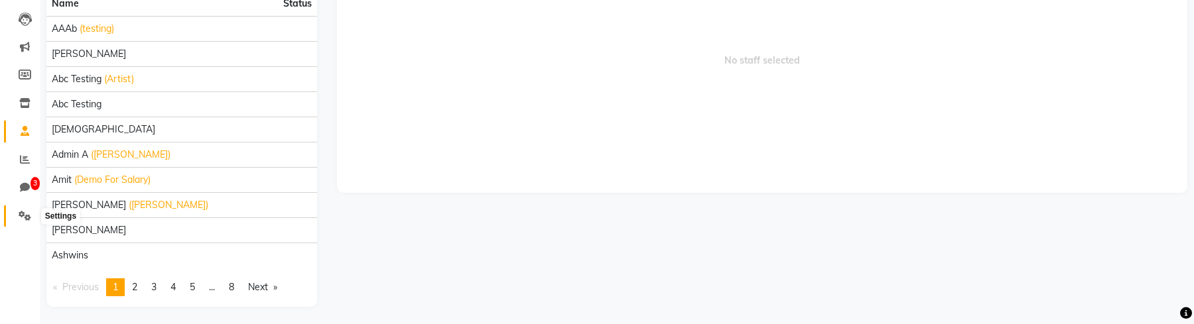
click at [23, 218] on icon at bounding box center [25, 216] width 13 height 10
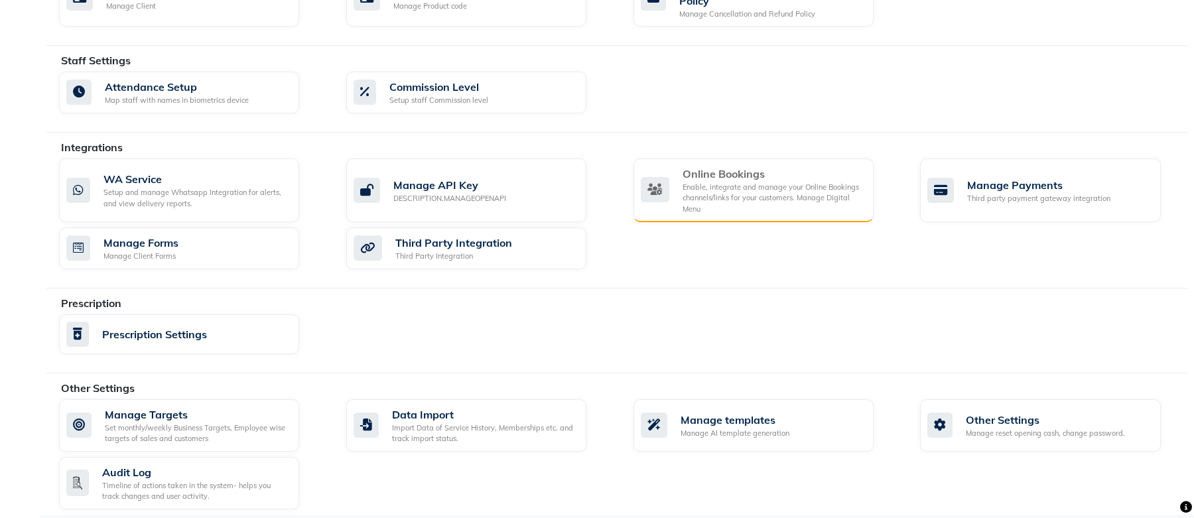
scroll to position [652, 0]
click at [753, 182] on div "Enable, integrate and manage your Online Bookings channels/links for your custo…" at bounding box center [772, 197] width 180 height 33
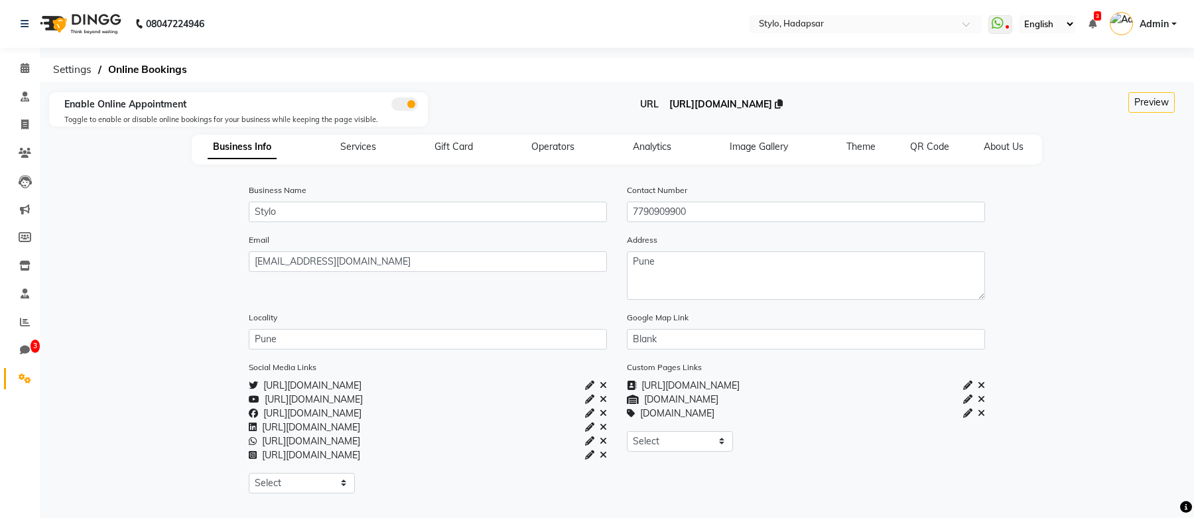
click at [672, 105] on span "[URL][DOMAIN_NAME]" at bounding box center [720, 104] width 103 height 12
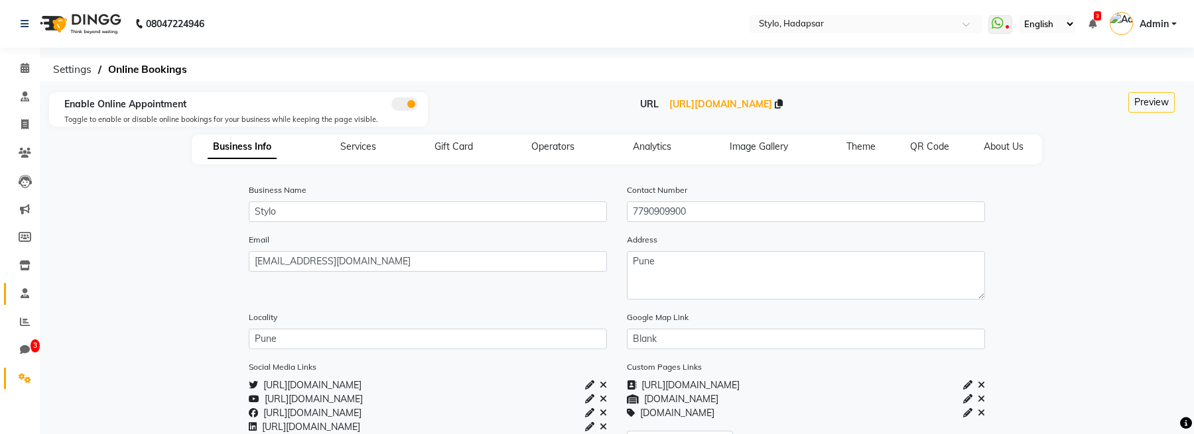
click at [24, 286] on link "Staff" at bounding box center [20, 294] width 32 height 22
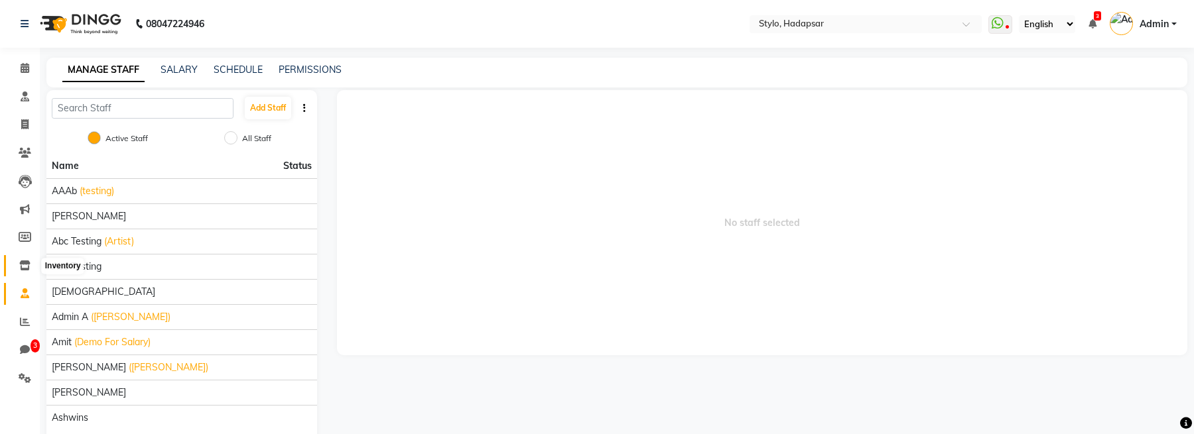
click at [20, 259] on span at bounding box center [24, 266] width 23 height 15
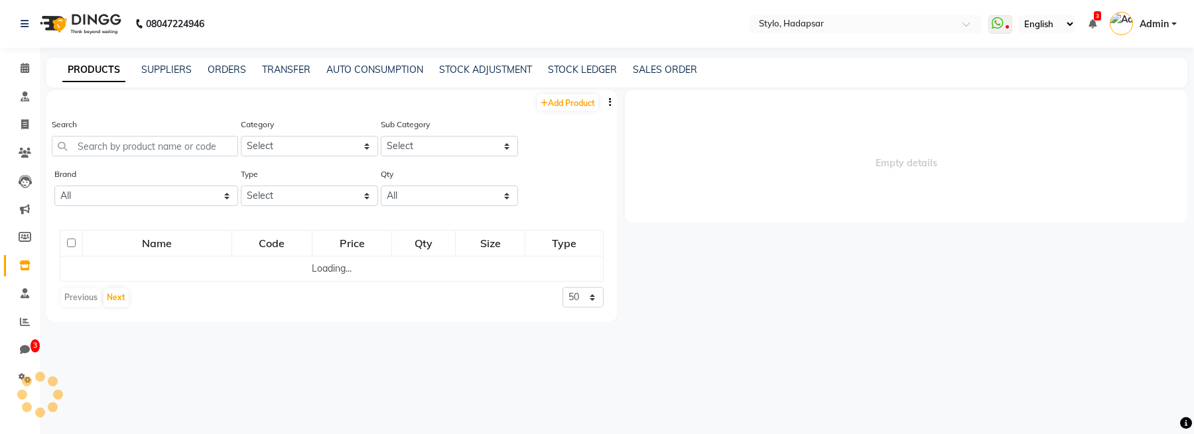
select select
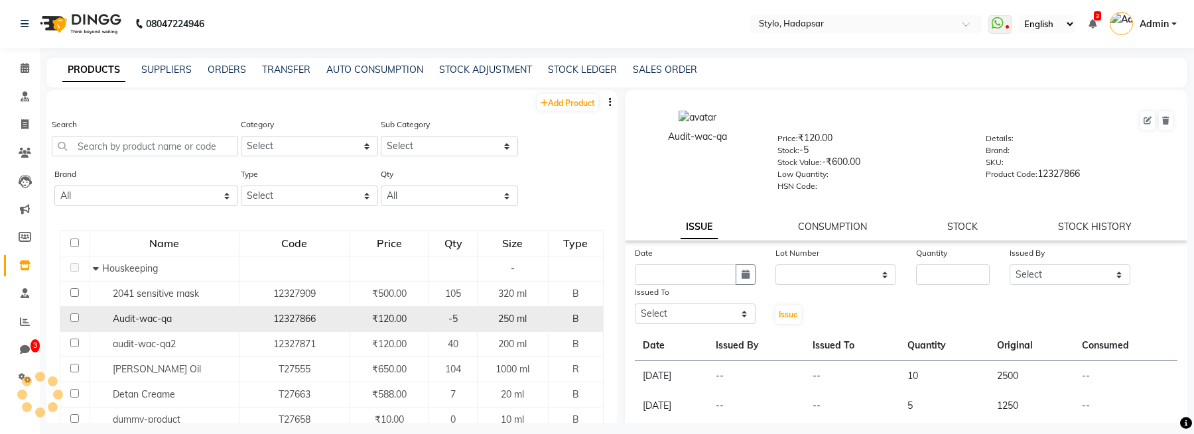
click at [155, 312] on div "Audit-wac-qa" at bounding box center [164, 319] width 142 height 14
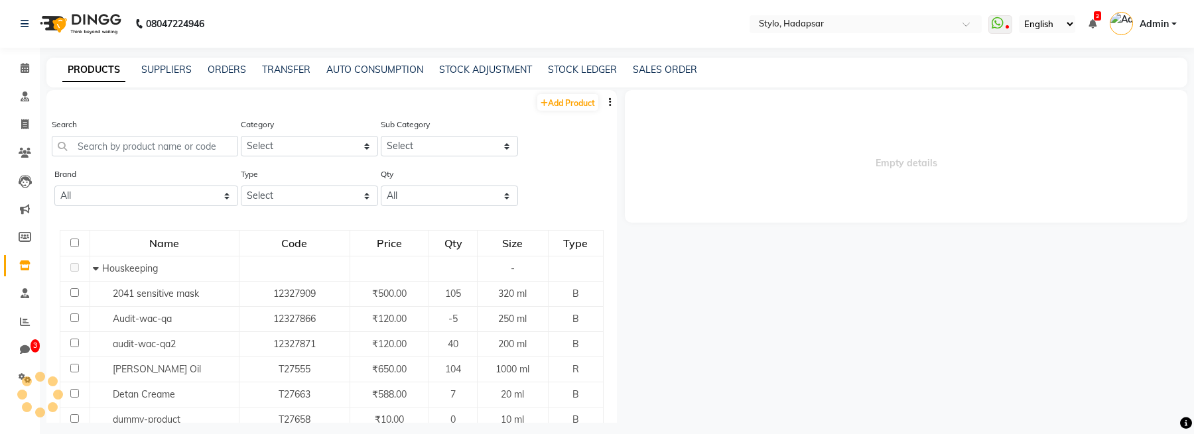
select select
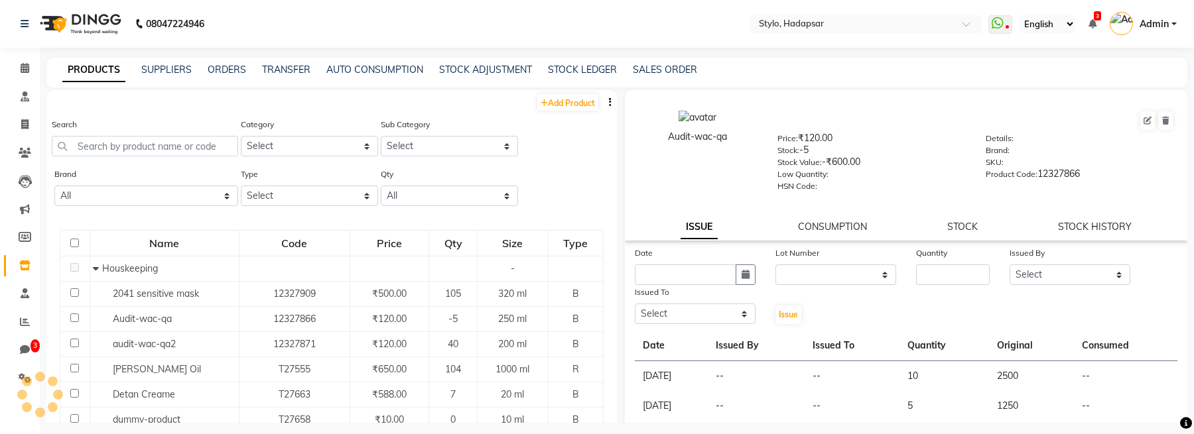
scroll to position [37, 0]
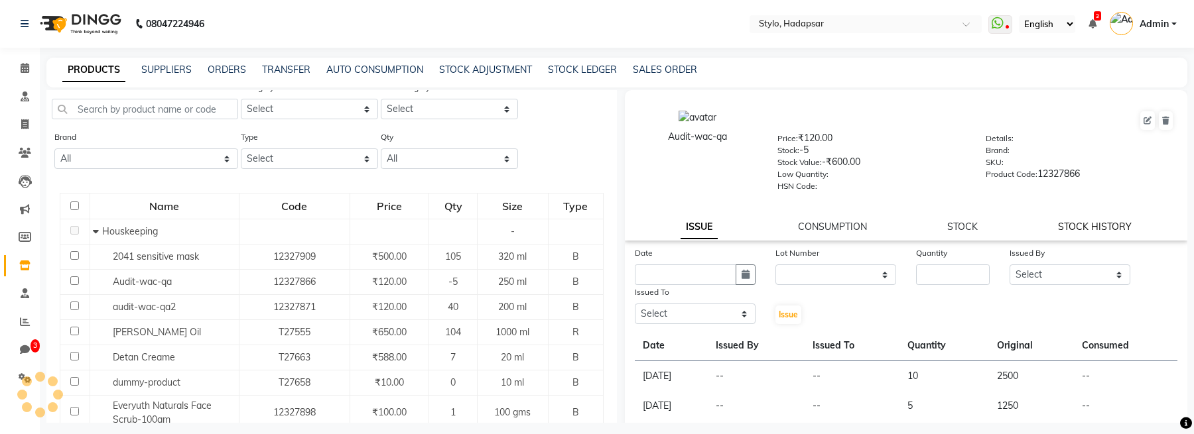
click at [1096, 229] on link "STOCK HISTORY" at bounding box center [1095, 227] width 74 height 12
select select "all"
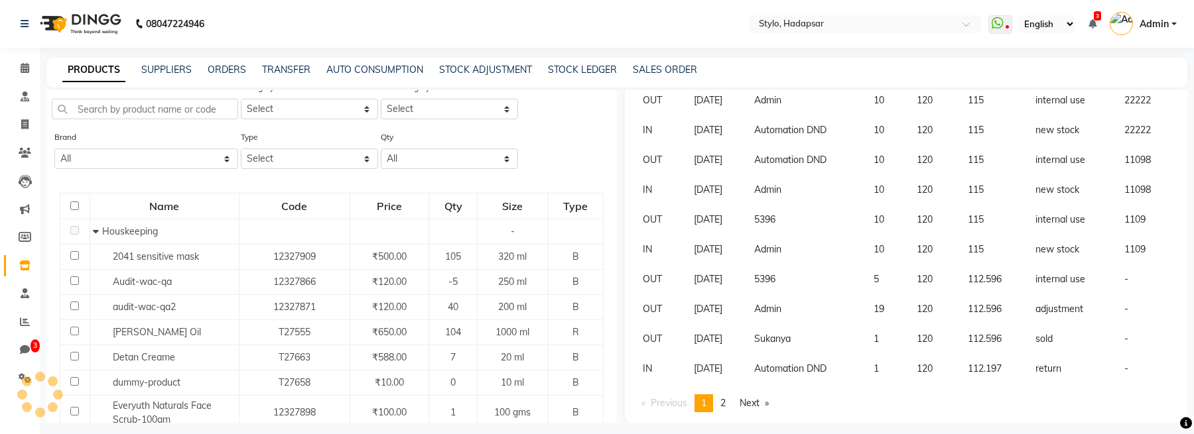
scroll to position [0, 0]
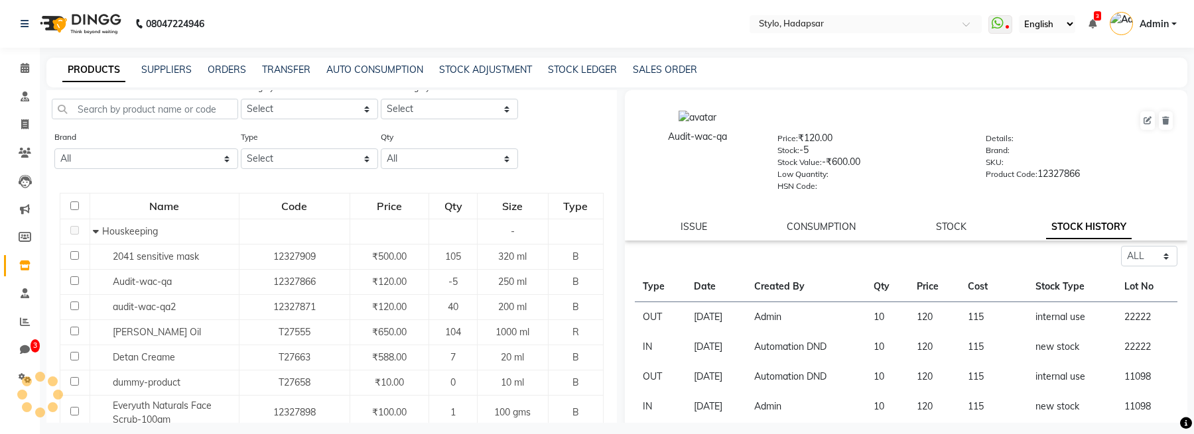
click at [1160, 31] on span "Admin" at bounding box center [1153, 24] width 29 height 14
click at [1157, 25] on span "Admin" at bounding box center [1153, 24] width 29 height 14
click at [1161, 17] on span "Admin" at bounding box center [1153, 24] width 29 height 14
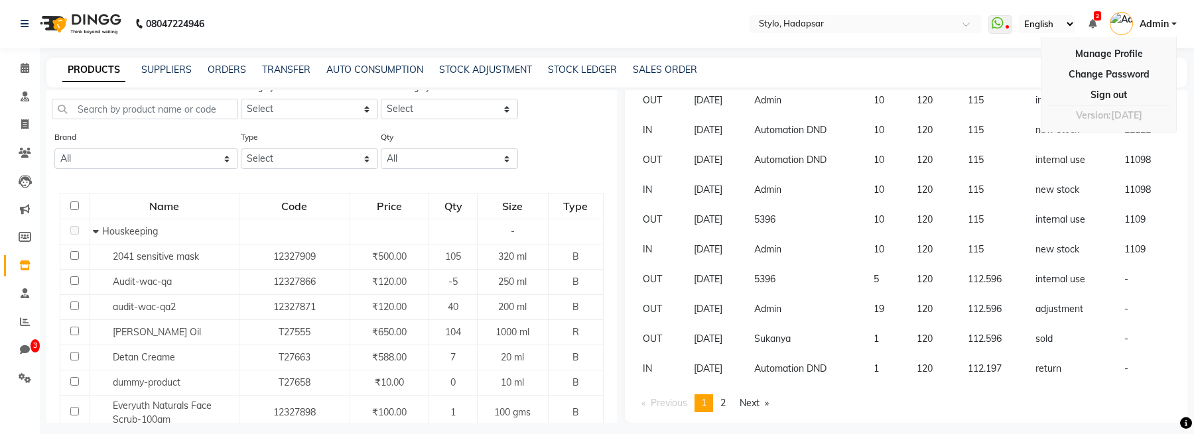
scroll to position [9, 0]
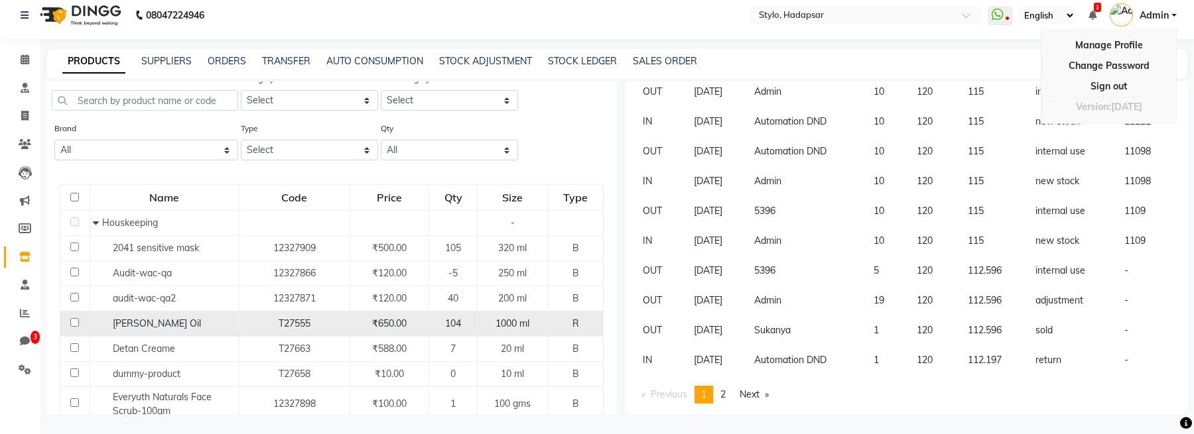
click at [143, 324] on span "[PERSON_NAME] Oil" at bounding box center [157, 324] width 88 height 12
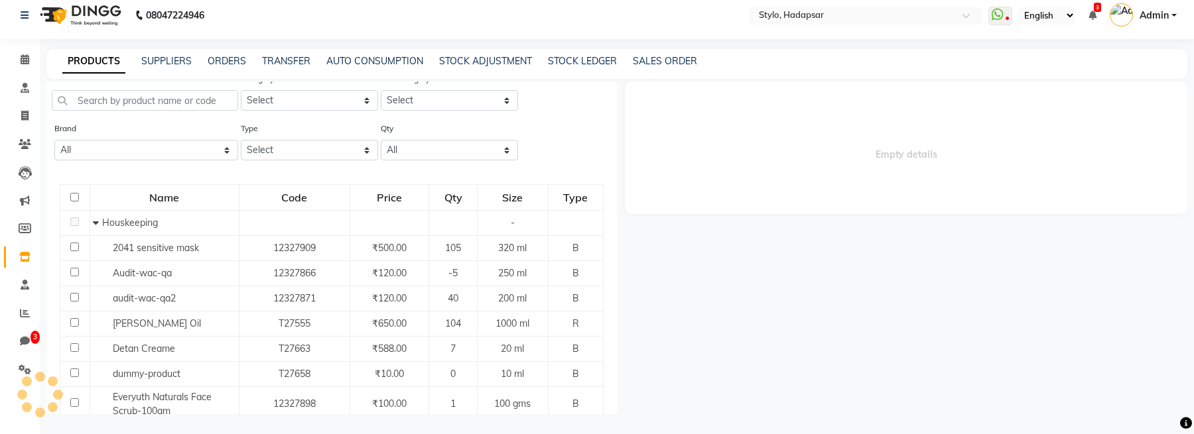
scroll to position [0, 0]
select select "all"
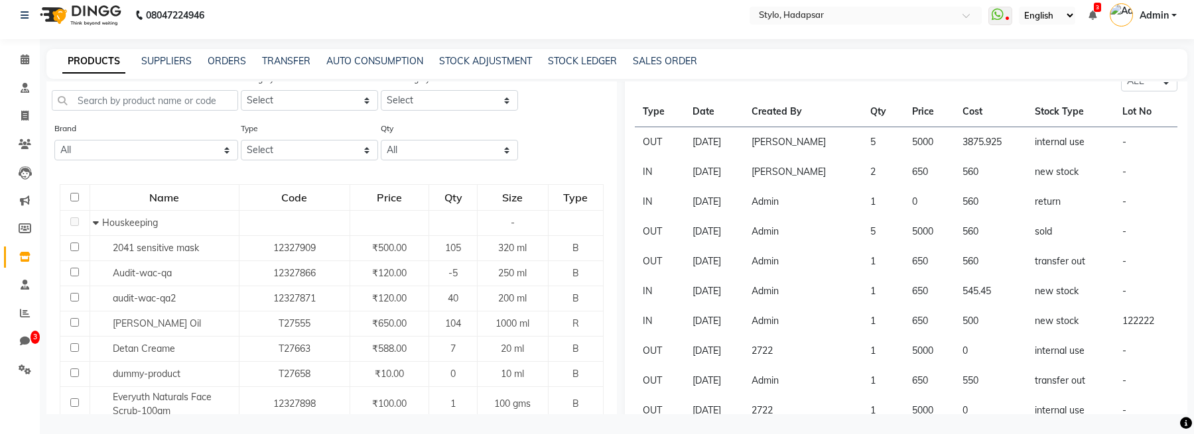
scroll to position [209, 0]
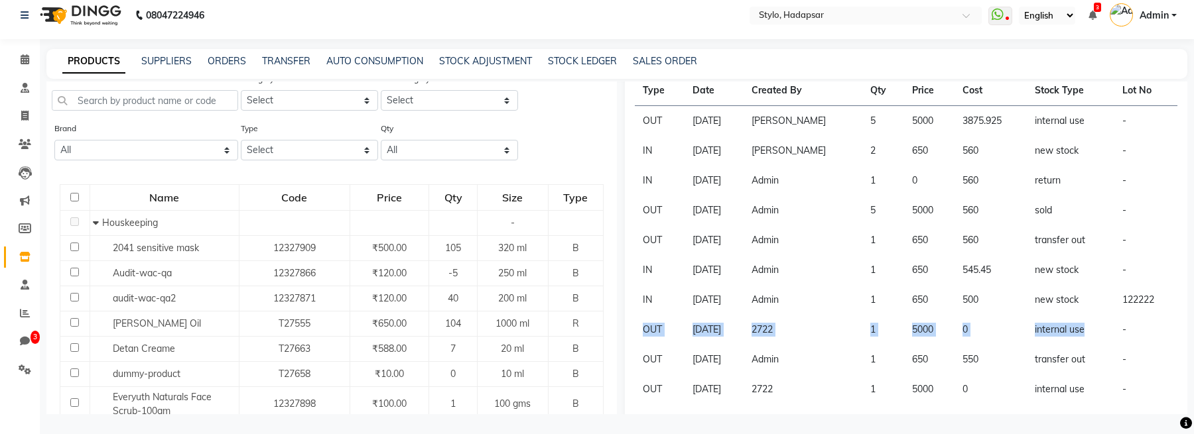
drag, startPoint x: 639, startPoint y: 330, endPoint x: 1092, endPoint y: 338, distance: 453.1
click at [1092, 338] on tr "OUT May 26, 2025 2722 1 5000 0 internal use -" at bounding box center [906, 330] width 543 height 30
copy tr "OUT May 26, 2025 2722 1 5000 0 internal use"
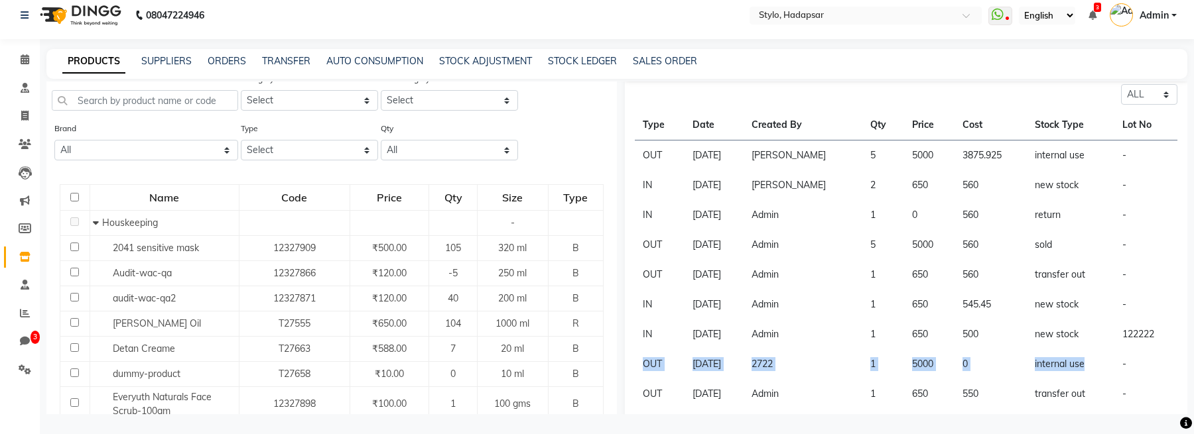
scroll to position [239, 0]
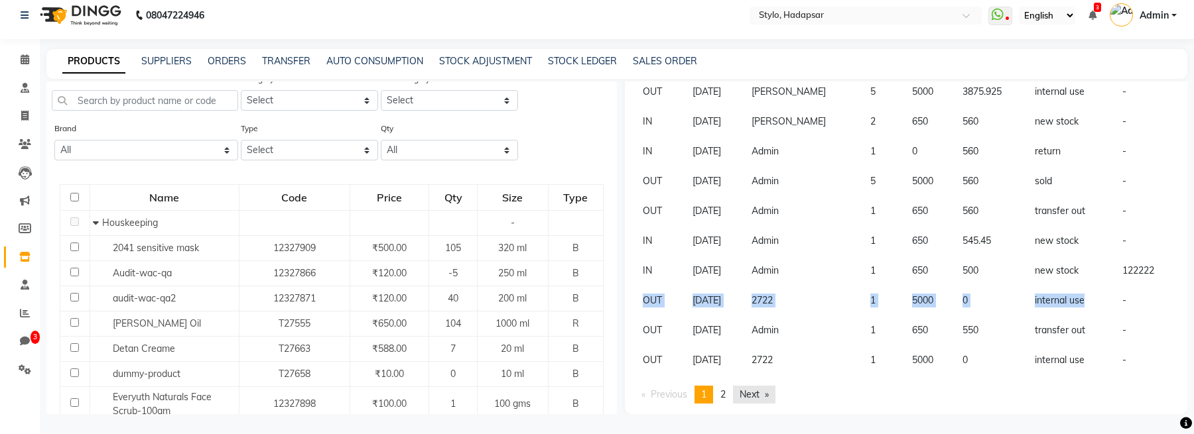
click at [751, 400] on link "Next page" at bounding box center [754, 395] width 42 height 18
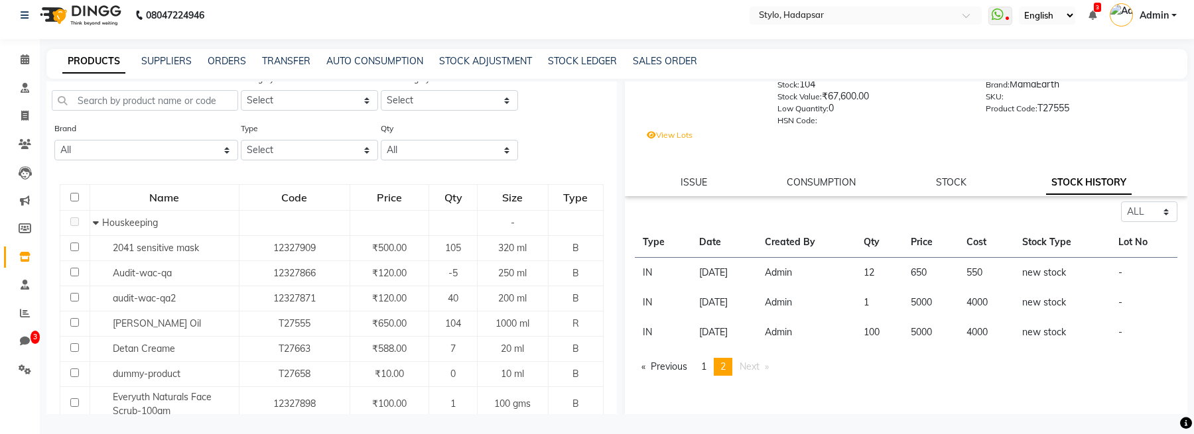
scroll to position [86, 0]
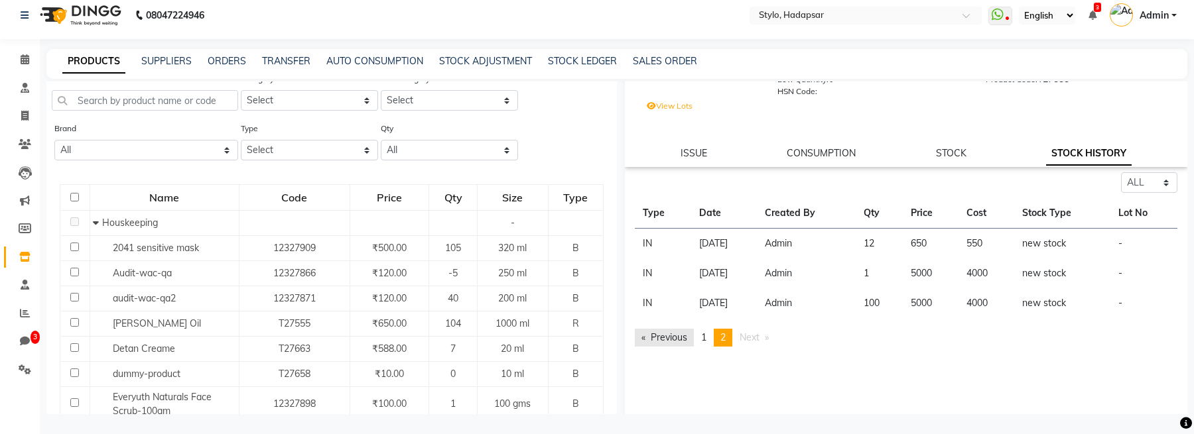
click at [668, 344] on link "Previous page" at bounding box center [664, 338] width 59 height 18
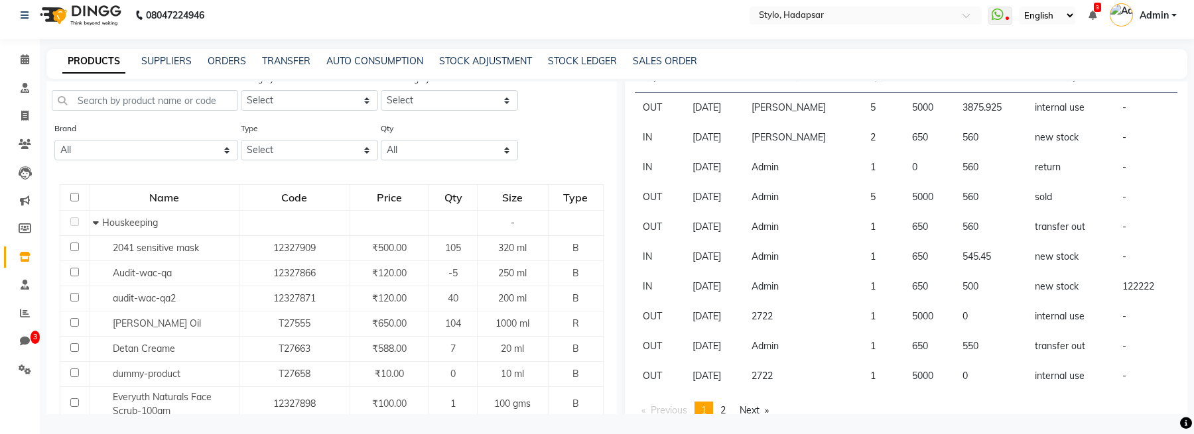
scroll to position [232, 0]
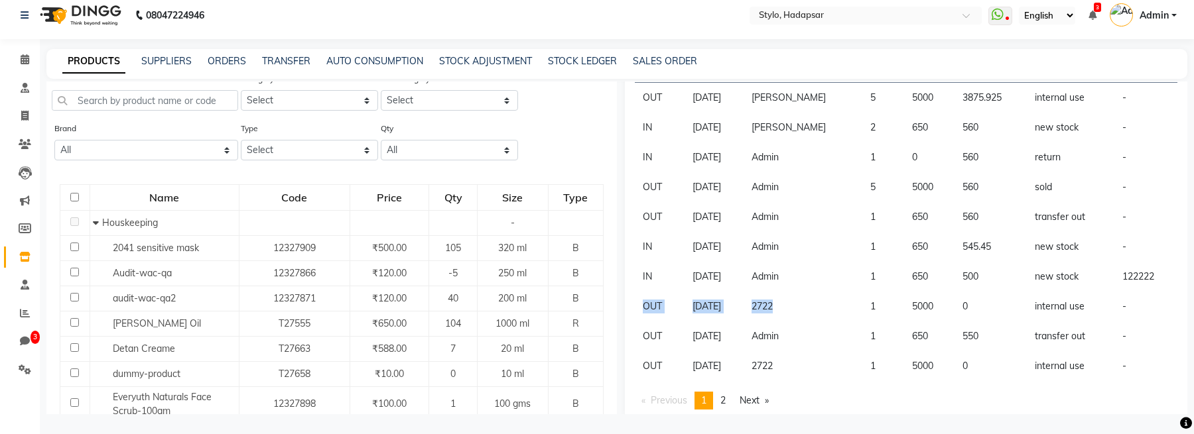
drag, startPoint x: 642, startPoint y: 303, endPoint x: 850, endPoint y: 304, distance: 208.2
click at [850, 304] on tr "OUT May 26, 2025 2722 1 5000 0 internal use -" at bounding box center [906, 307] width 543 height 30
click at [811, 310] on td "2722" at bounding box center [802, 307] width 119 height 30
click at [792, 310] on td "2722" at bounding box center [802, 307] width 119 height 30
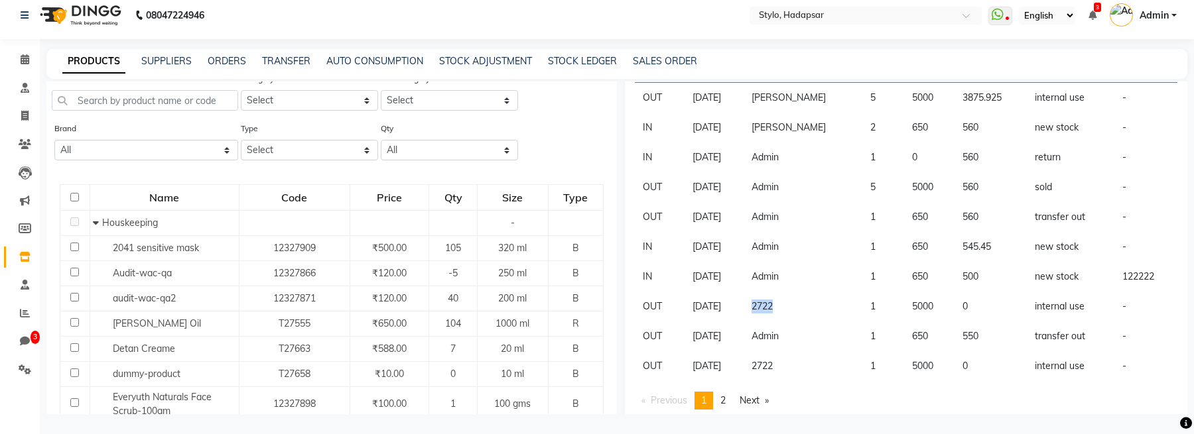
click at [792, 310] on td "2722" at bounding box center [802, 307] width 119 height 30
copy td "2722"
click at [1156, 20] on span "Admin" at bounding box center [1153, 16] width 29 height 14
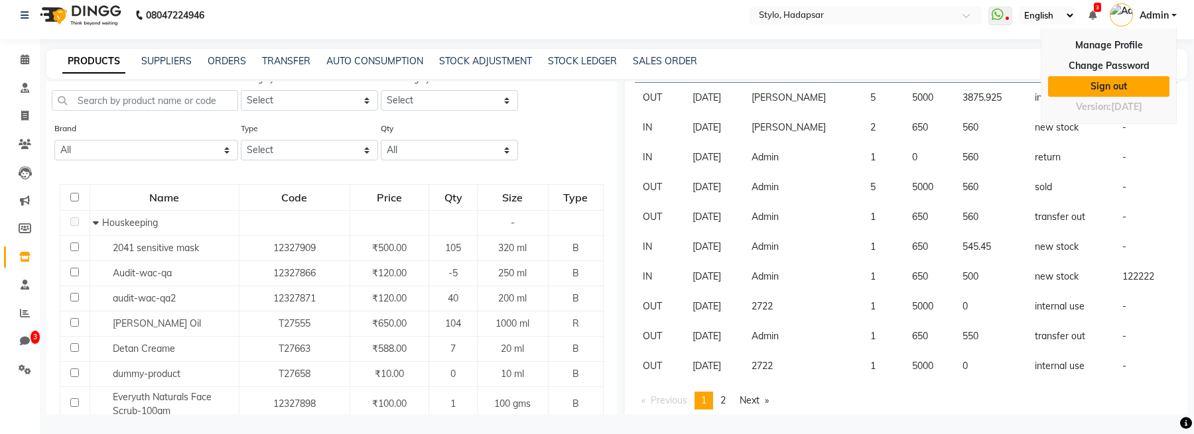
click at [1105, 90] on link "Sign out" at bounding box center [1108, 86] width 121 height 21
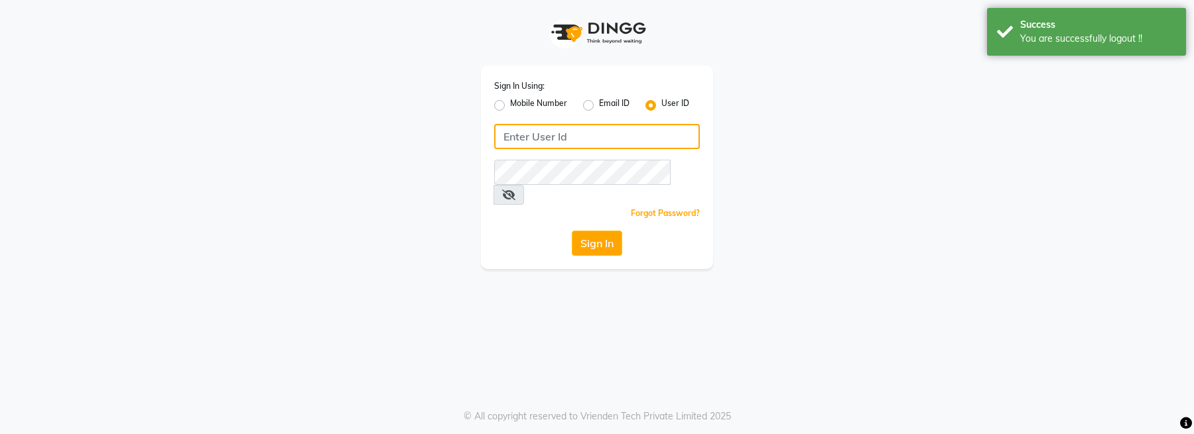
click at [551, 139] on input "Username" at bounding box center [597, 136] width 206 height 25
type input "e1-868"
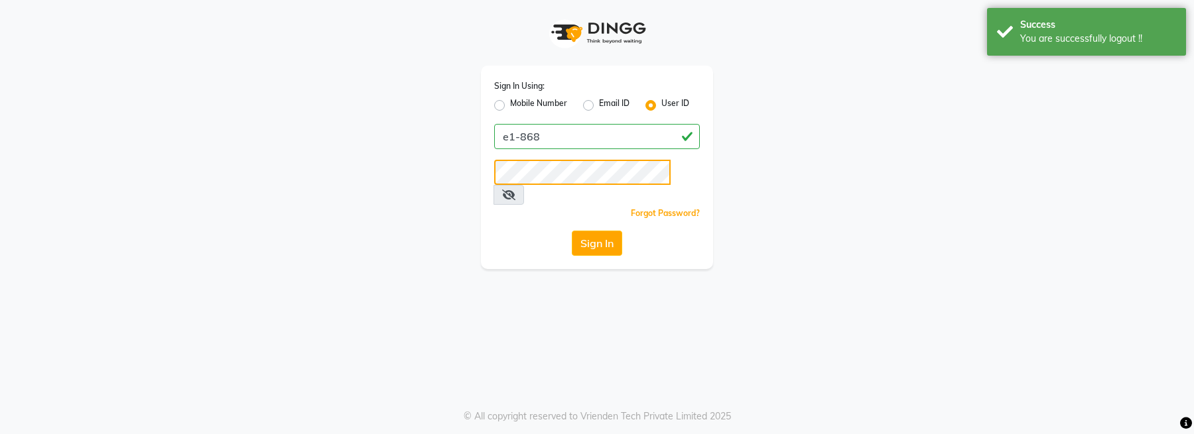
click at [572, 231] on button "Sign In" at bounding box center [597, 243] width 50 height 25
